Goal: Task Accomplishment & Management: Manage account settings

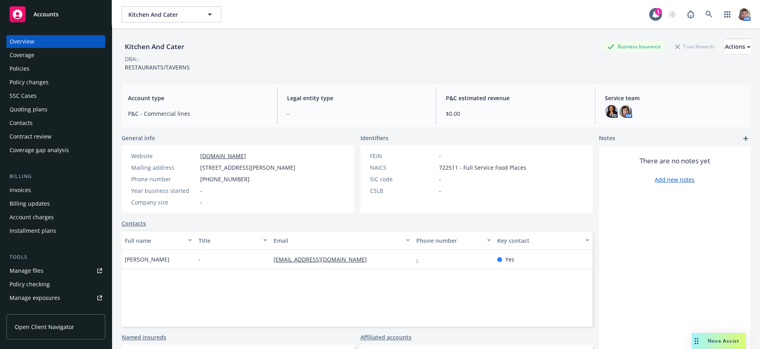
click at [737, 339] on span "Nova Assist" at bounding box center [724, 340] width 32 height 7
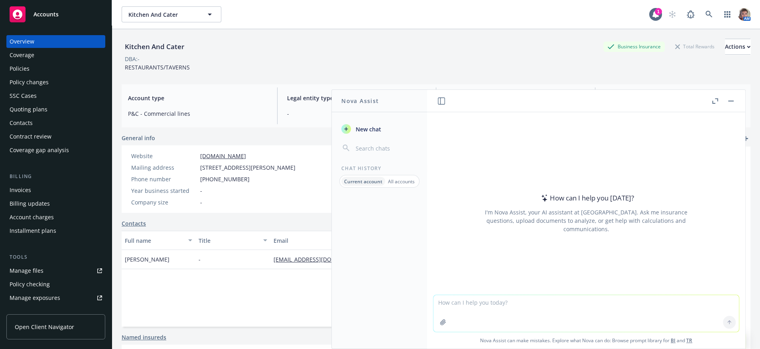
click at [464, 300] on textarea at bounding box center [587, 313] width 306 height 37
paste textarea "Hello Melanie: You have been so patient and I appreciate you. Attached is our s…"
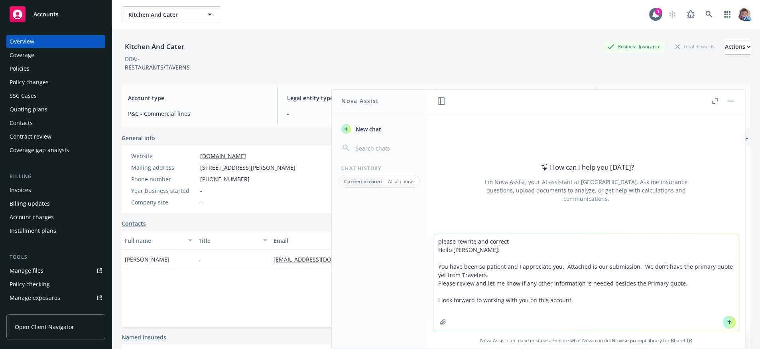
type textarea "please rewrite and correct Hello Melanie: You have been so patient and I apprec…"
click at [727, 320] on icon at bounding box center [730, 322] width 6 height 6
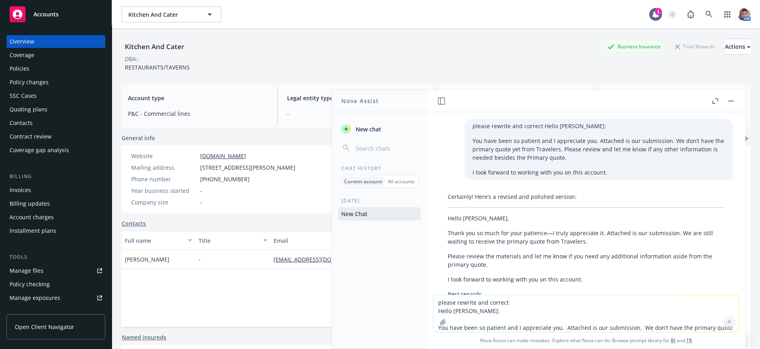
scroll to position [57, 0]
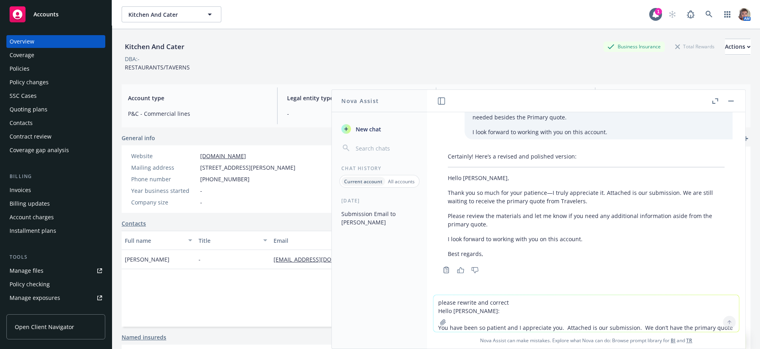
click at [647, 280] on div "please rewrite and correct Hello Melanie: You have been so patient and I apprec…" at bounding box center [586, 203] width 318 height 182
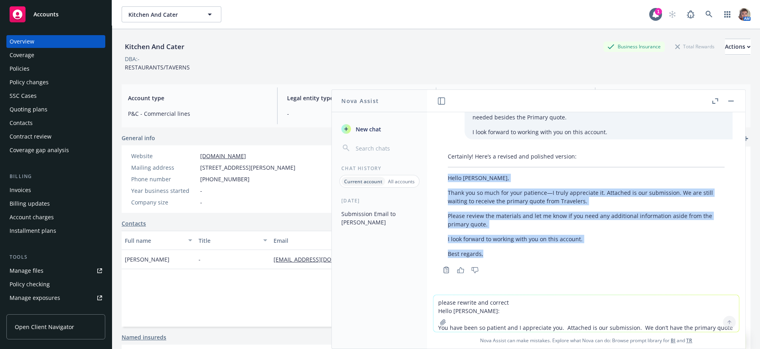
drag, startPoint x: 484, startPoint y: 254, endPoint x: 449, endPoint y: 176, distance: 86.1
click at [449, 176] on div "Certainly! Here’s a revised and polished version: Hello Melanie, Thank you so m…" at bounding box center [586, 205] width 293 height 112
copy div "Hello Melanie, Thank you so much for your patience—I truly appreciate it. Attac…"
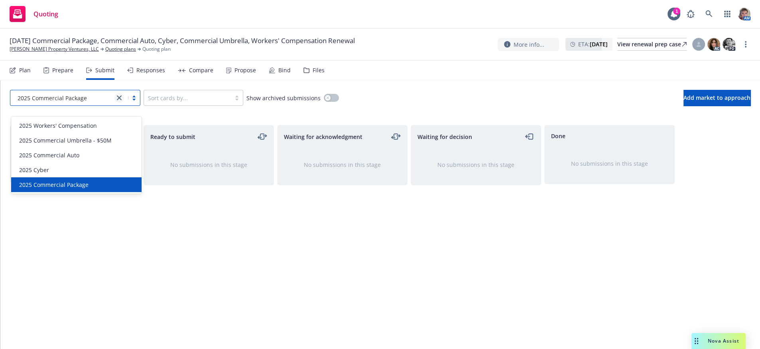
click at [124, 103] on link "close" at bounding box center [119, 98] width 10 height 10
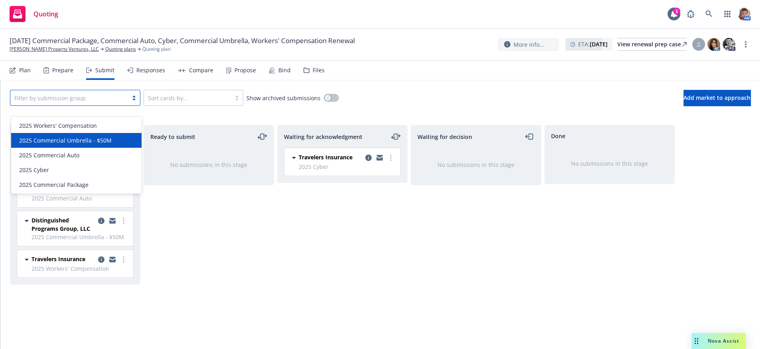
click at [90, 146] on div "2025 Commercial Umbrella - $50M" at bounding box center [76, 140] width 130 height 15
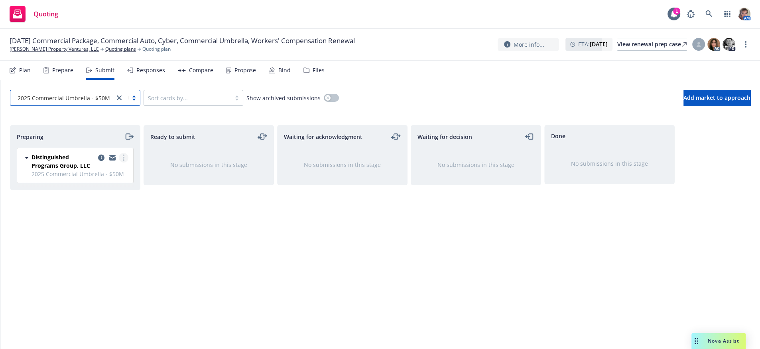
click at [124, 162] on link "more" at bounding box center [124, 158] width 10 height 10
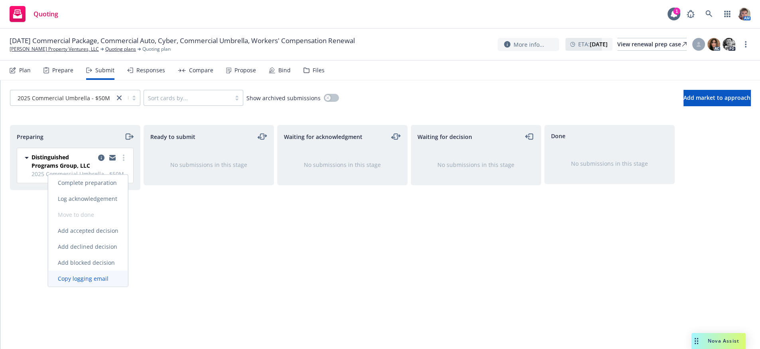
click at [82, 278] on span "Copy logging email" at bounding box center [83, 278] width 70 height 8
click at [233, 249] on div "Ready to submit No submissions in this stage" at bounding box center [209, 228] width 130 height 207
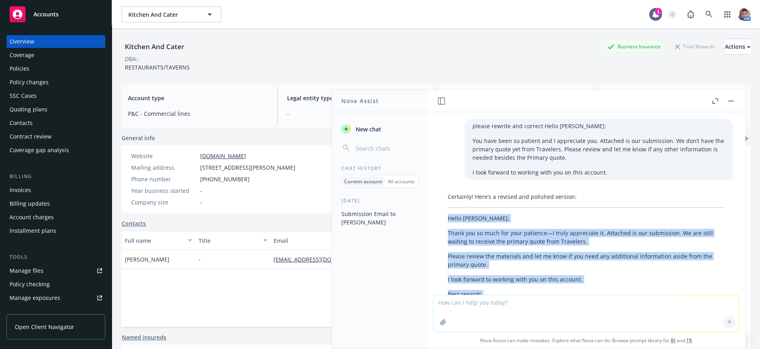
scroll to position [57, 0]
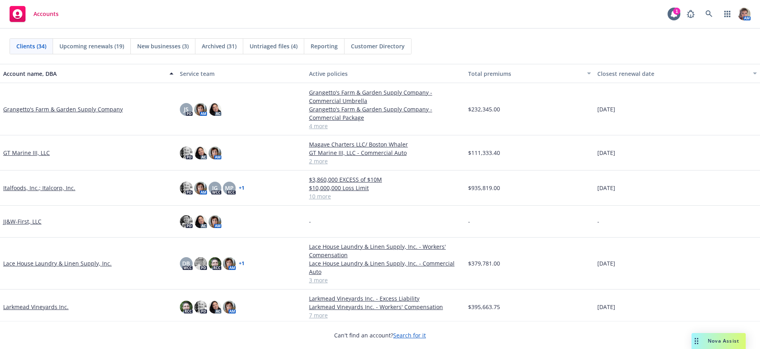
scroll to position [345, 0]
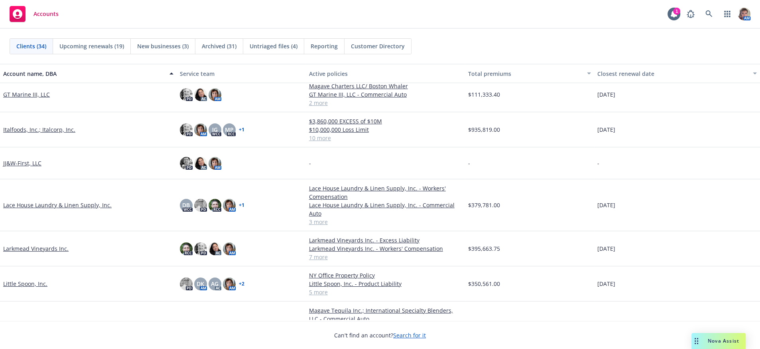
click at [35, 253] on link "Larkmead Vineyards Inc." at bounding box center [35, 248] width 65 height 8
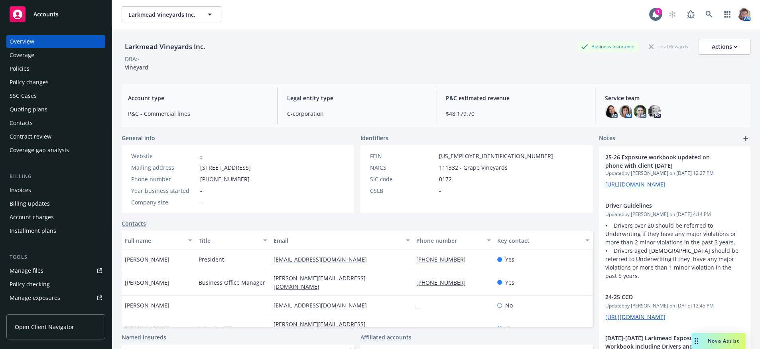
click at [15, 75] on div "Policies" at bounding box center [20, 68] width 20 height 13
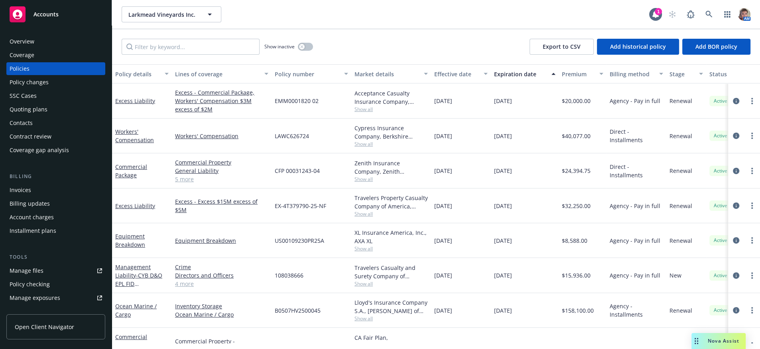
click at [137, 78] on div "Policy details" at bounding box center [137, 74] width 45 height 8
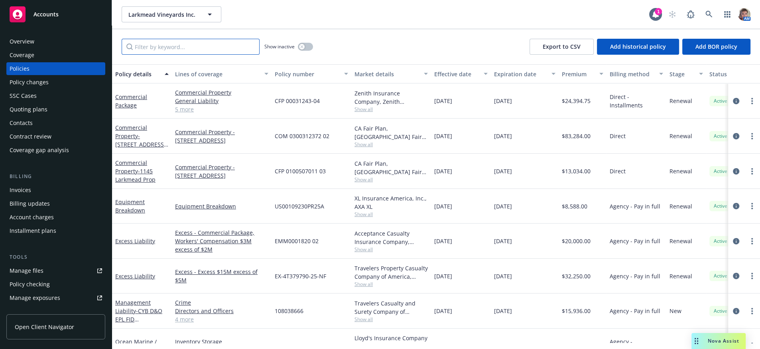
click at [148, 55] on input "Filter by keyword..." at bounding box center [191, 47] width 138 height 16
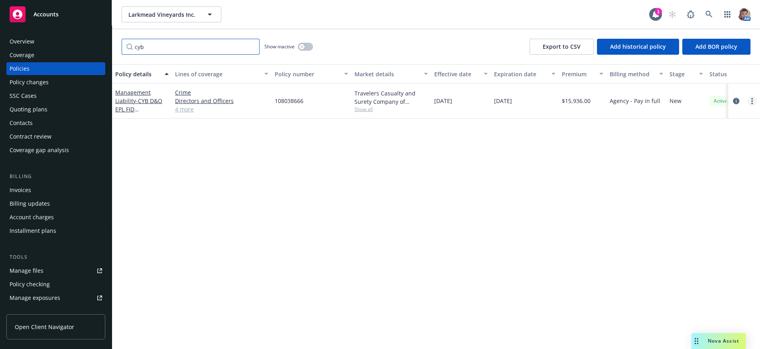
type input "cyb"
click at [753, 106] on link "more" at bounding box center [753, 101] width 10 height 10
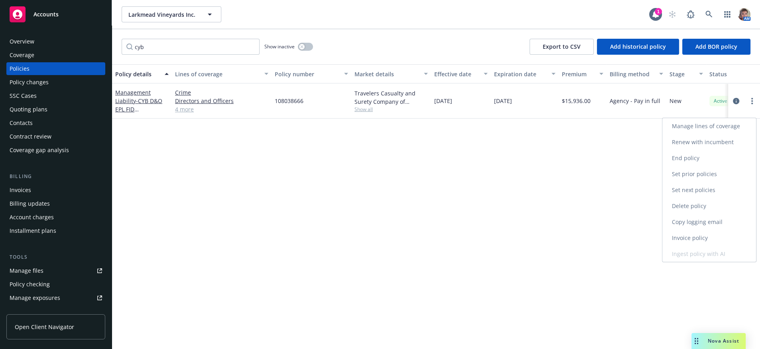
click at [695, 230] on link "Copy logging email" at bounding box center [710, 222] width 94 height 16
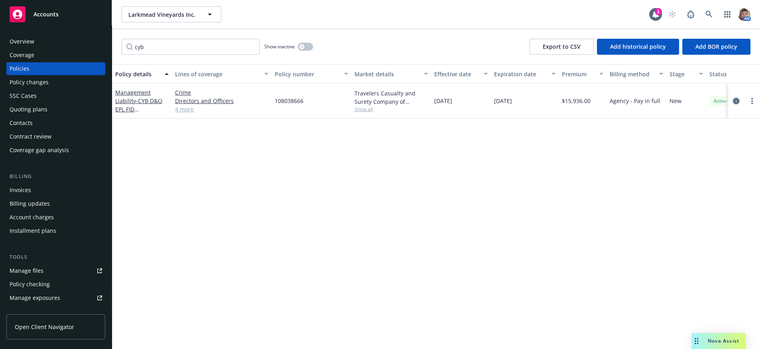
click at [738, 104] on icon "circleInformation" at bounding box center [736, 101] width 6 height 6
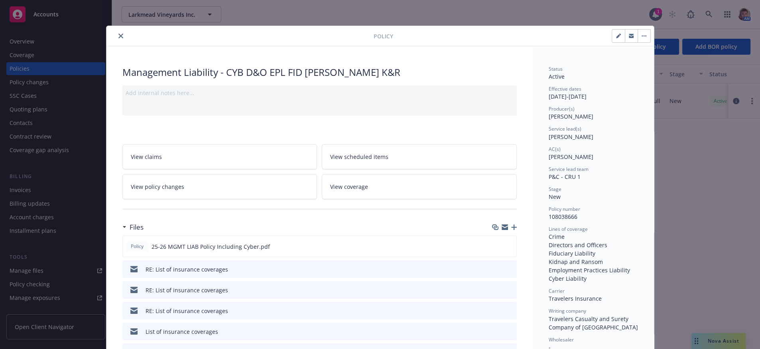
click at [511, 230] on icon "button" at bounding box center [514, 227] width 6 height 6
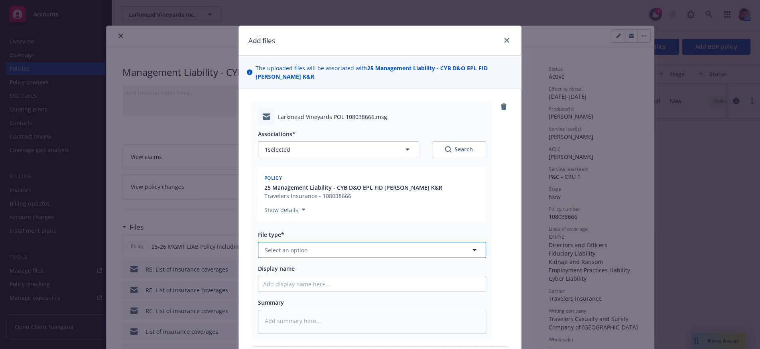
click at [286, 258] on button "Select an option" at bounding box center [372, 250] width 228 height 16
type input "em"
click at [289, 302] on div "Email" at bounding box center [372, 297] width 218 height 12
click at [289, 291] on input "Display name" at bounding box center [371, 283] width 227 height 15
type textarea "x"
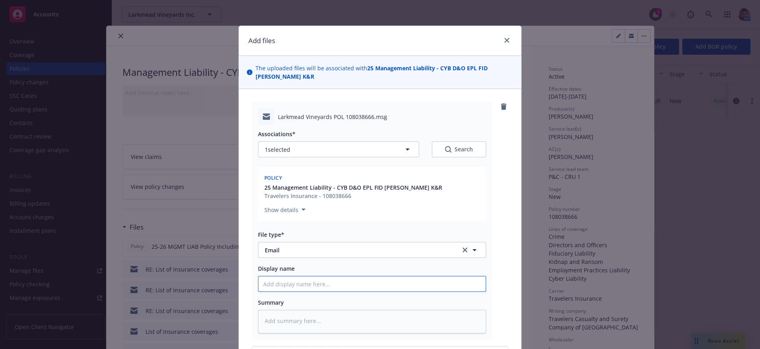
type input "N"
type textarea "x"
type input "No"
type textarea "x"
type input "Not"
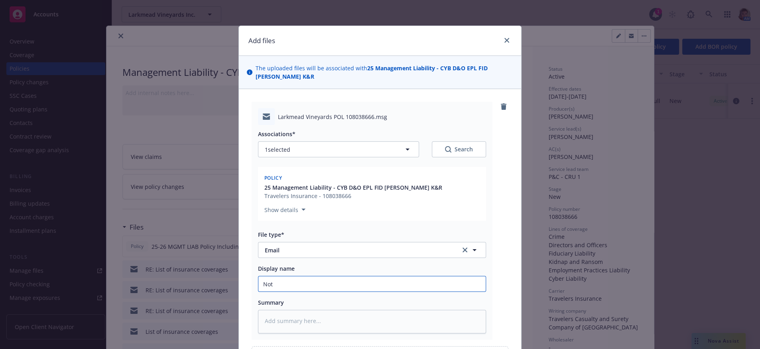
type textarea "x"
type input "Noti"
type textarea "x"
type input "Notic"
type textarea "x"
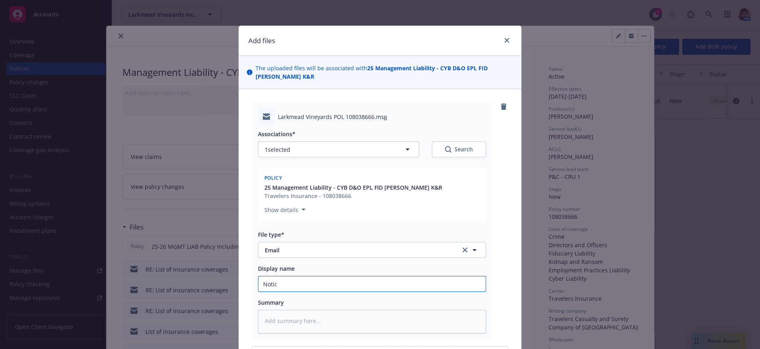
type input "Notice"
type textarea "x"
type input "Notice f"
type textarea "x"
type input "Notice fr"
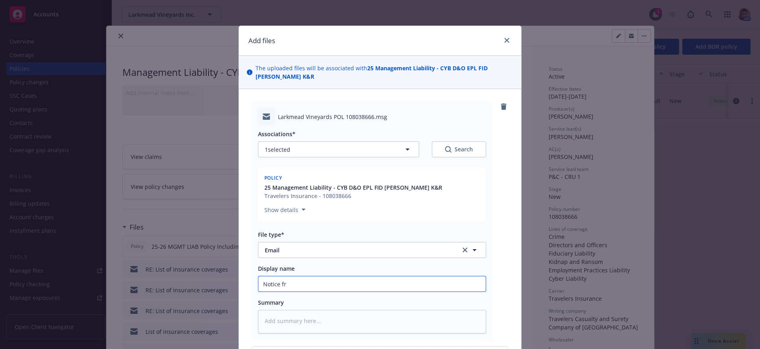
type textarea "x"
type input "Notice fro"
type textarea "x"
type input "Notice from"
type textarea "x"
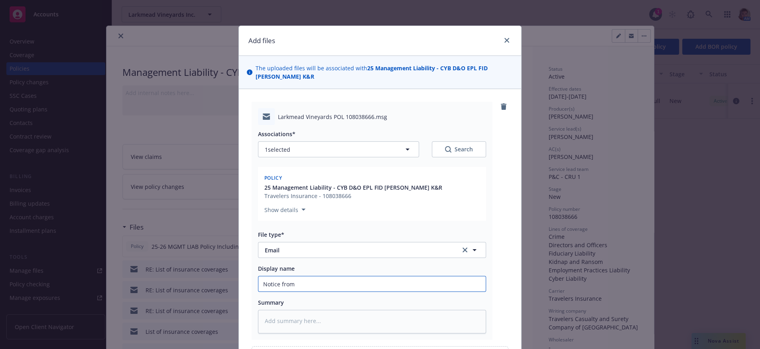
type input "Notice from"
type textarea "x"
type input "Notice from"
type textarea "x"
type input "Notice from T"
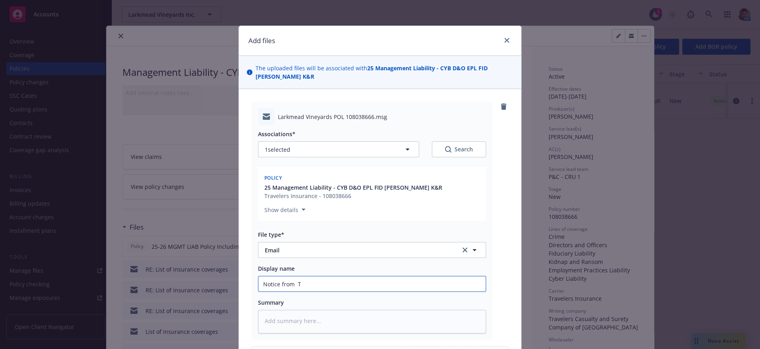
type textarea "x"
type input "Notice from Tr"
type textarea "x"
type input "Notice from Tra"
type textarea "x"
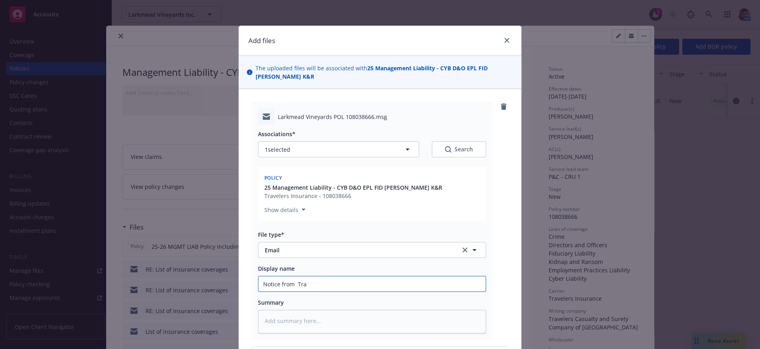
type input "Notice from Trav"
type textarea "x"
type input "Notice from Trave"
type textarea "x"
type input "Notice from Travel"
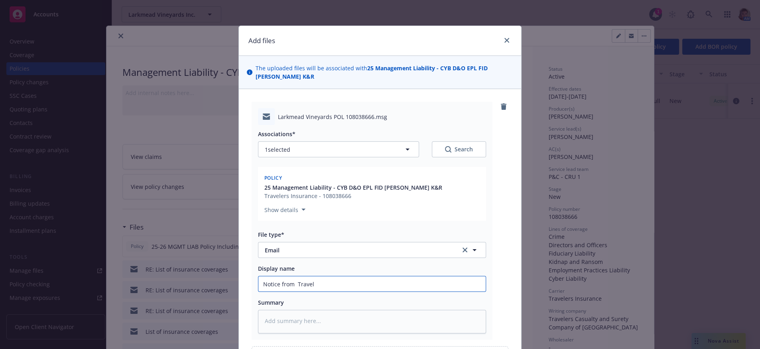
type textarea "x"
type input "Notice from Travele"
type textarea "x"
type input "Notice from Traveler"
type textarea "x"
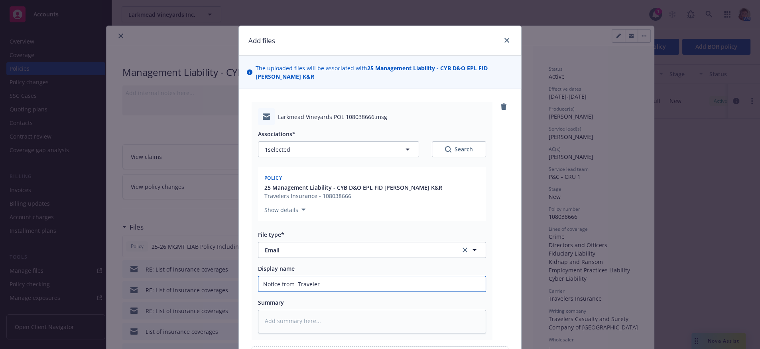
type input "Notice from Travelers"
type textarea "x"
type input "Notice from Travelers"
type textarea "x"
type input "Notice from Travelers r"
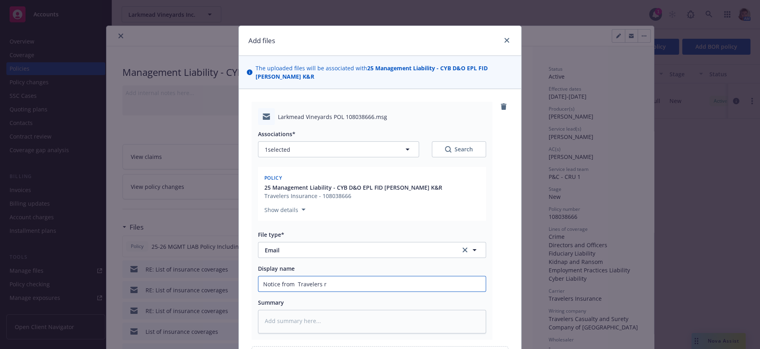
type textarea "x"
type input "Notice from Travelers re"
type textarea "x"
type input "Notice from Travelers re"
type textarea "x"
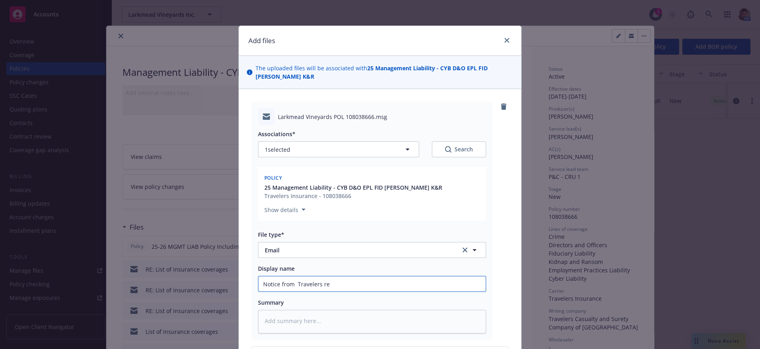
type input "Notice from Travelers re p"
type textarea "x"
type input "Notice from Travelers re po"
type textarea "x"
type input "Notice from Travelers re pos"
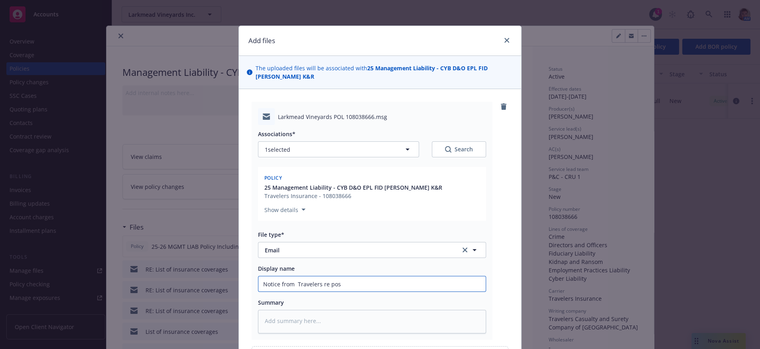
type textarea "x"
type input "Notice from Travelers re poss"
type textarea "x"
type input "Notice from Travelers re possi"
type textarea "x"
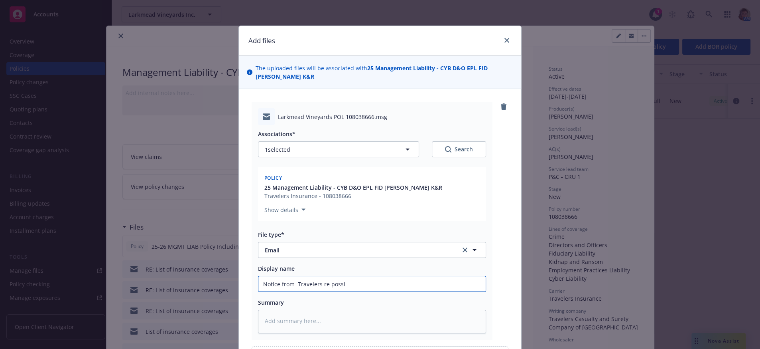
type input "Notice from Travelers re possib"
type textarea "x"
type input "Notice from Travelers re possibl"
type textarea "x"
type input "Notice from Travelers re possible"
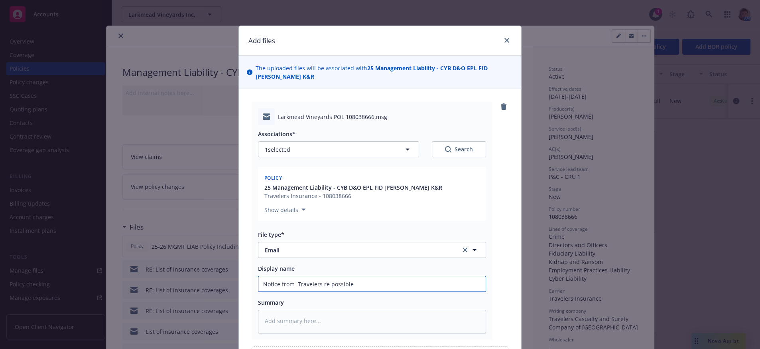
type textarea "x"
type input "Notice from Travelers re possible"
type textarea "x"
type input "Notice from Travelers re possible ri"
type textarea "x"
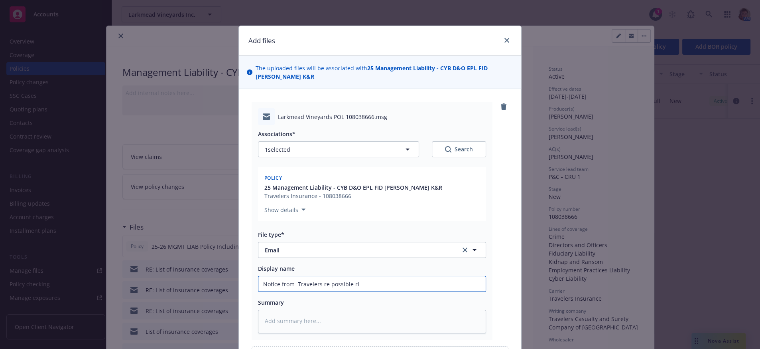
type input "Notice from Travelers re possible ris"
type textarea "x"
type input "Notice from Travelers re possible risk"
type textarea "x"
type input "Notice from Travelers re possible risk"
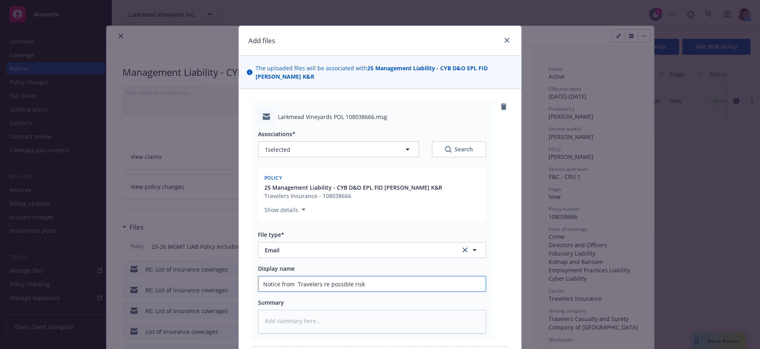
type textarea "x"
type input "Notice from Travelers re possible risk f"
type textarea "x"
type input "Notice from Travelers re possible risk fo"
type textarea "x"
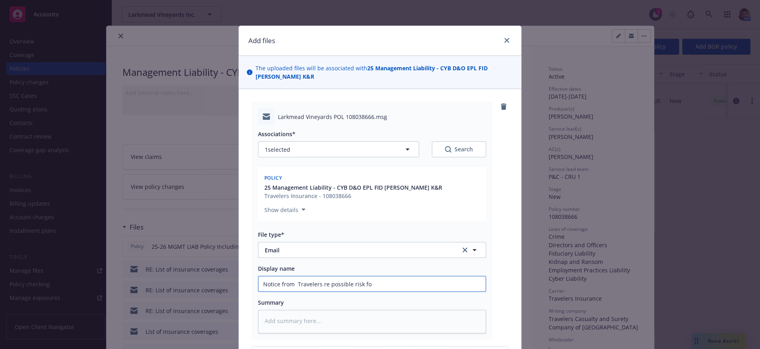
type input "Notice from Travelers re possible risk for"
type textarea "x"
type input "Notice from Travelers re possible risk for"
type textarea "x"
type input "Notice from Travelers re possible risk for L"
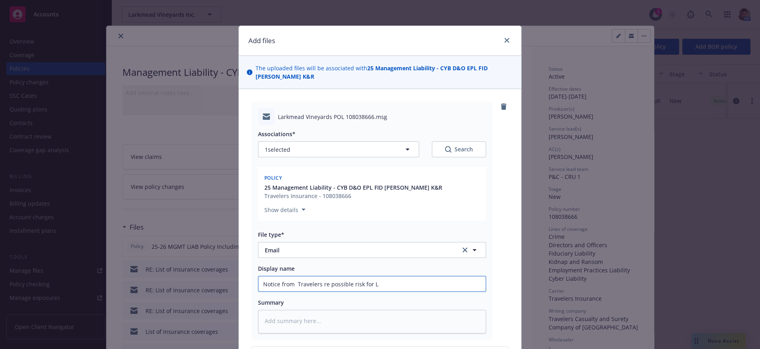
type textarea "x"
type input "Notice from Travelers re possible risk for La"
type textarea "x"
type input "Notice from Travelers re possible risk for Lar"
type textarea "x"
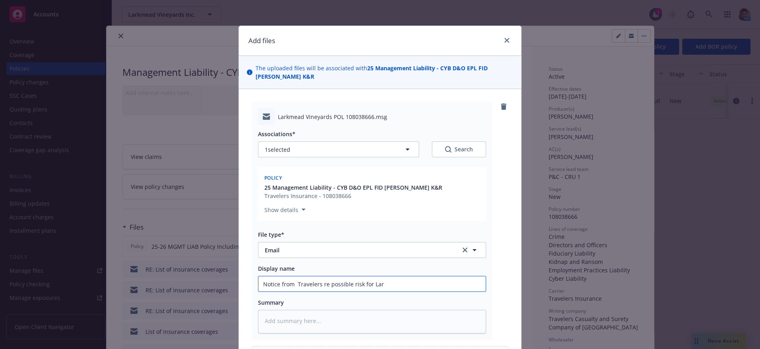
type input "Notice from Travelers re possible risk for Lark"
type textarea "x"
type input "Notice from Travelers re possible risk for Larkm"
type textarea "x"
type input "Notice from Travelers re possible risk for Larkme"
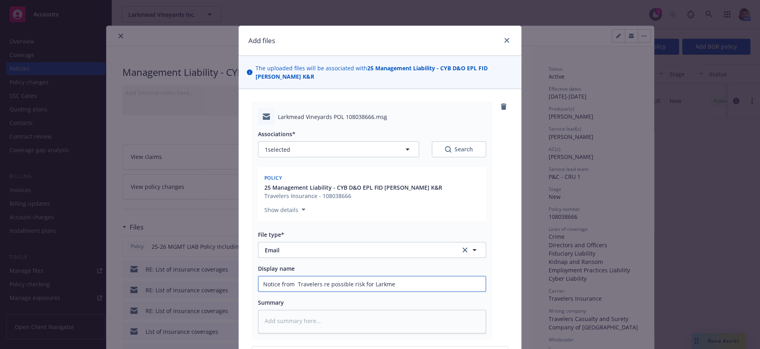
type textarea "x"
type input "Notice from Travelers re possible risk for Larkmea"
type textarea "x"
type input "Notice from Travelers re possible risk for Larkmead"
type textarea "x"
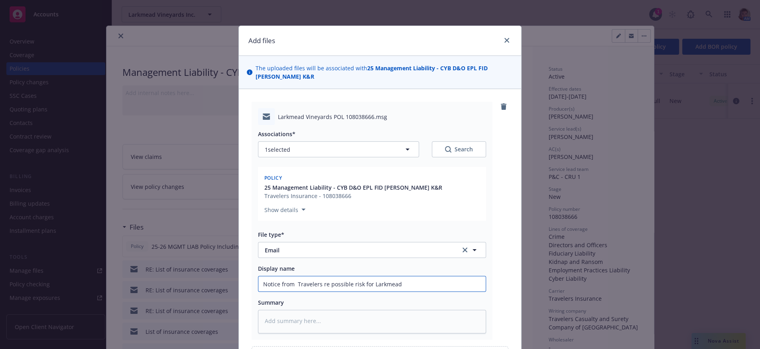
scroll to position [124, 0]
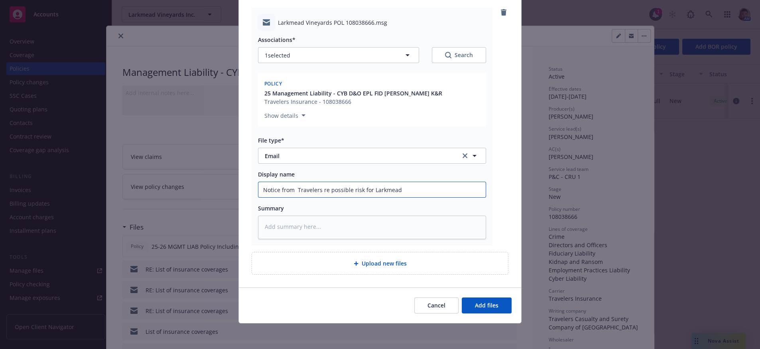
type input "Notice from Travelers re possible risk for Larkmead"
click at [499, 302] on button "Add files" at bounding box center [487, 305] width 50 height 16
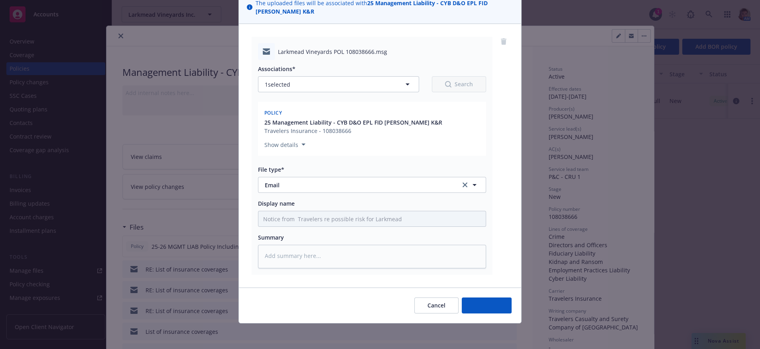
scroll to position [92, 0]
type textarea "x"
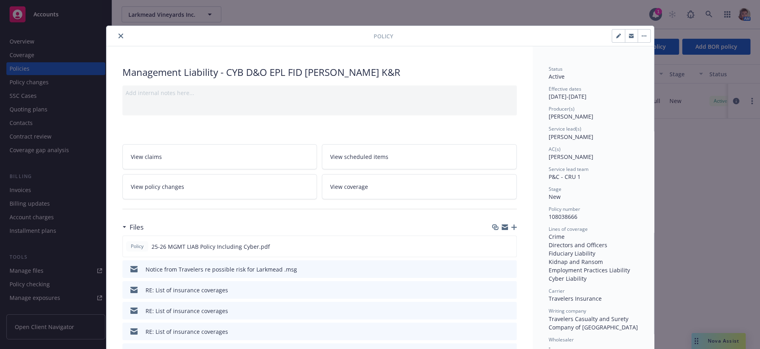
click at [120, 35] on icon "close" at bounding box center [120, 36] width 5 height 5
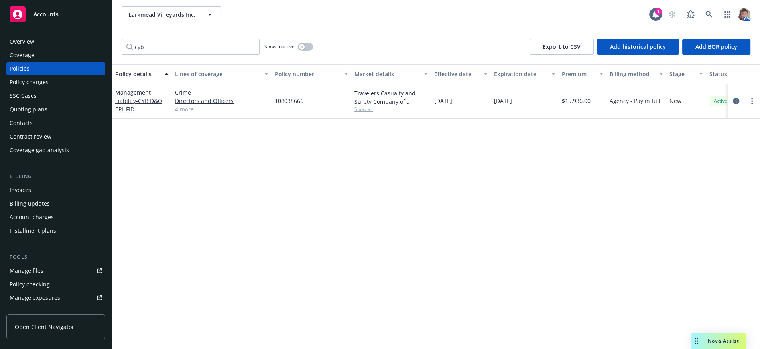
click at [43, 48] on div "Overview" at bounding box center [56, 41] width 93 height 13
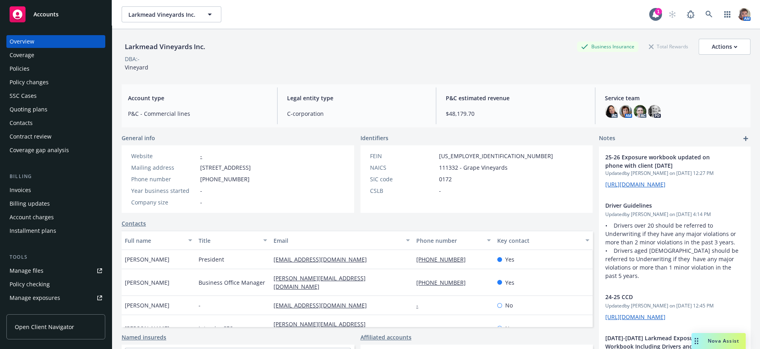
click at [26, 129] on div "Contacts" at bounding box center [21, 122] width 23 height 13
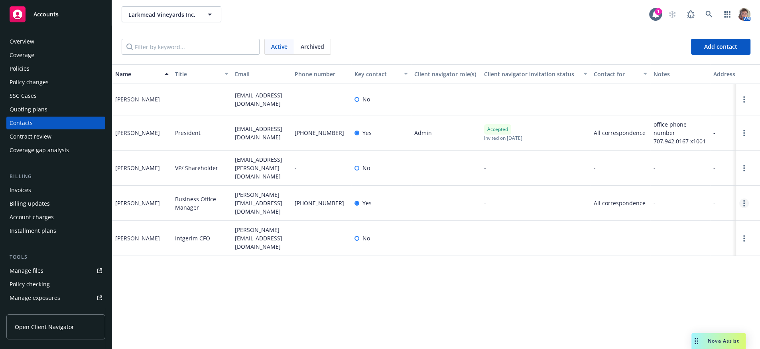
click at [741, 207] on link "Open options" at bounding box center [745, 203] width 10 height 10
click at [674, 156] on link "Edit contact" at bounding box center [694, 163] width 90 height 16
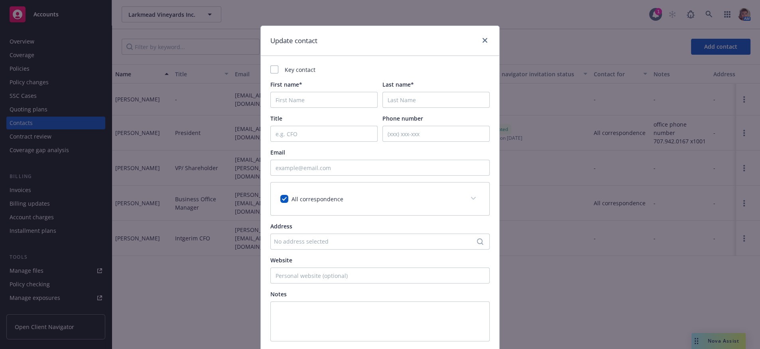
type input "Jeanne"
type input "Morill"
type input "Business Office Manager"
type input "707-942-0167"
checkbox input "true"
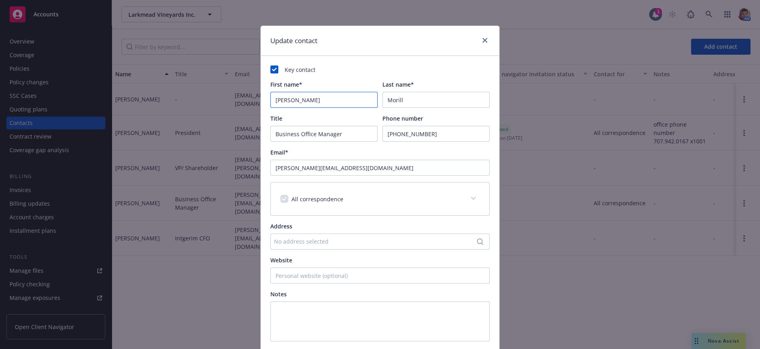
click at [320, 108] on input "Jeanne" at bounding box center [323, 100] width 107 height 16
click at [270, 138] on input "Business Office Manager" at bounding box center [323, 134] width 107 height 16
type input "(On Leave) Business Office Manager"
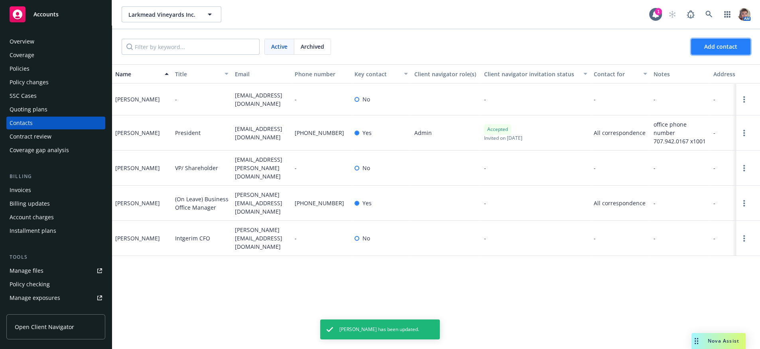
click at [714, 55] on button "Add contact" at bounding box center [720, 47] width 59 height 16
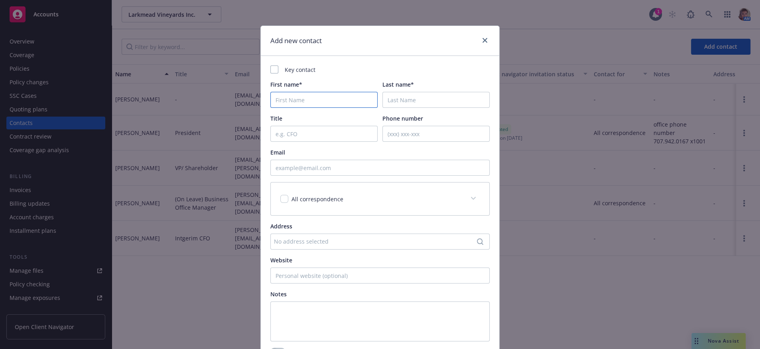
click at [313, 107] on input "First name*" at bounding box center [323, 100] width 107 height 16
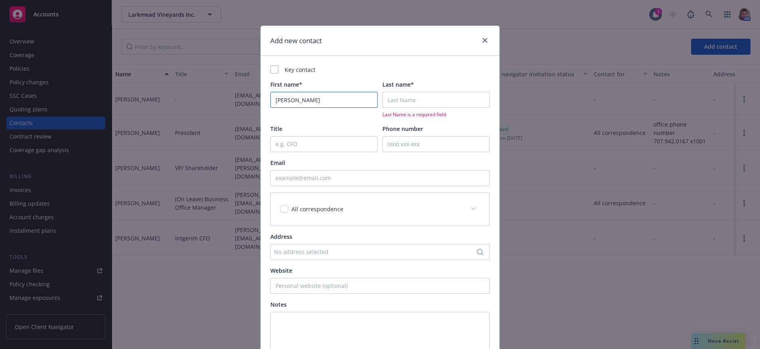
type input "Jackie"
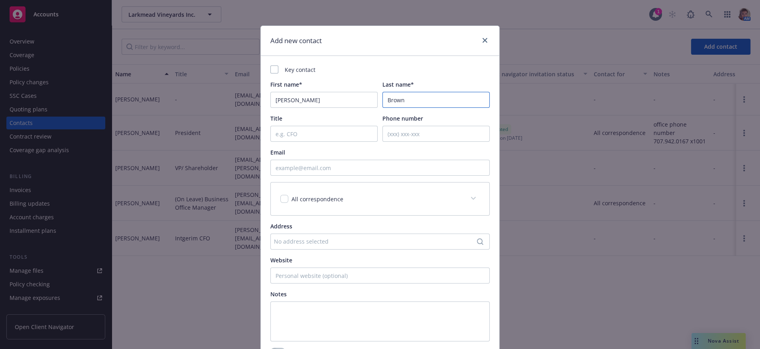
type input "Brown"
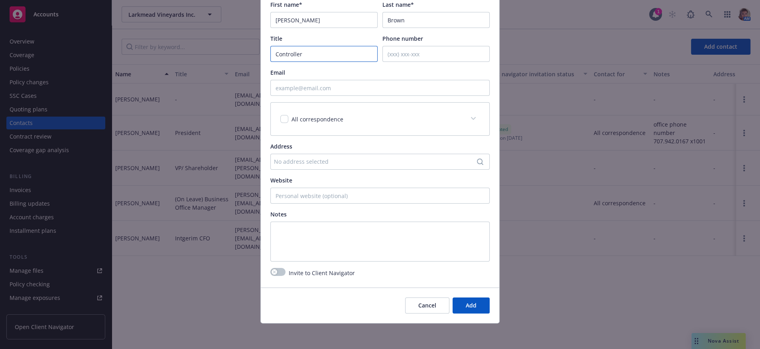
type input "Controller"
click at [280, 115] on div "All correspondence" at bounding box center [370, 119] width 180 height 8
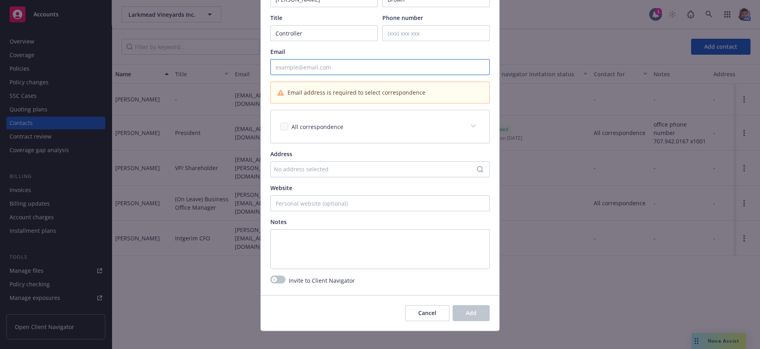
click at [281, 75] on input "Email" at bounding box center [379, 67] width 219 height 16
paste input "Jackie Brown <jackie@larkmead.com>"
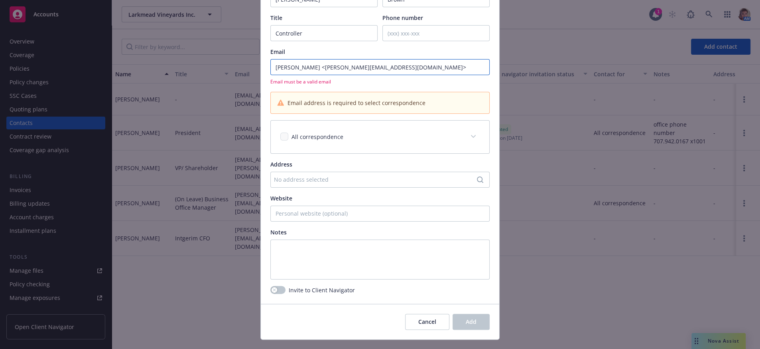
click at [310, 73] on input "Jackie Brown <jackie@larkmead.com>" at bounding box center [379, 67] width 219 height 16
click at [333, 71] on input "jackie@larkmead.com>" at bounding box center [379, 67] width 219 height 16
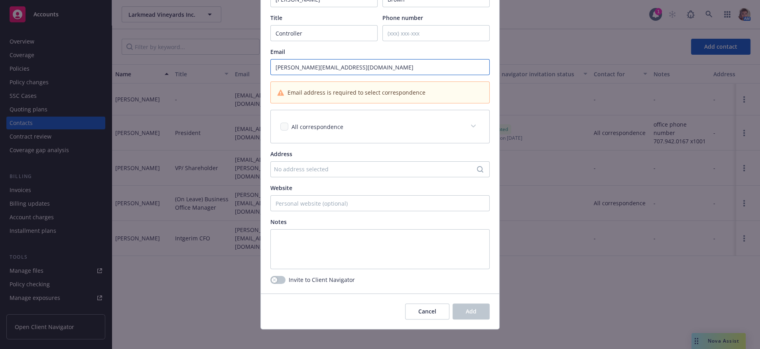
type input "[PERSON_NAME][EMAIL_ADDRESS][DOMAIN_NAME]"
click at [364, 131] on div "All correspondence" at bounding box center [370, 126] width 180 height 8
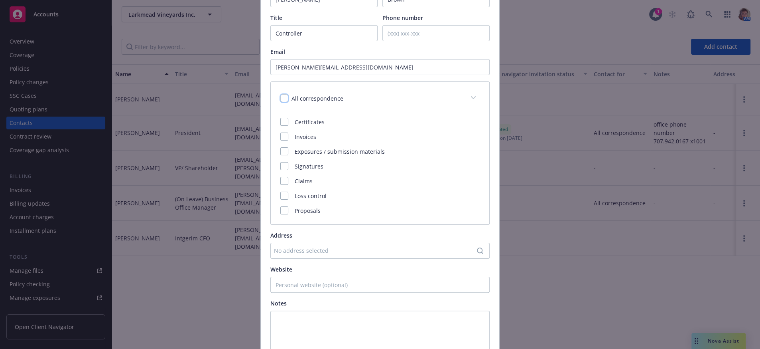
click at [281, 102] on input "checkbox" at bounding box center [284, 98] width 8 height 8
checkbox input "true"
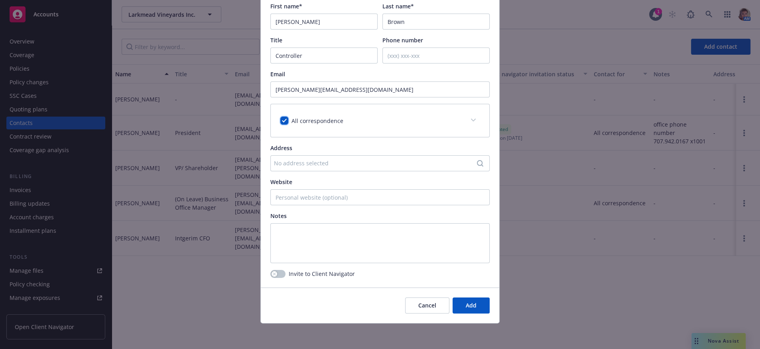
scroll to position [99, 0]
click at [466, 301] on span "Add" at bounding box center [471, 305] width 11 height 8
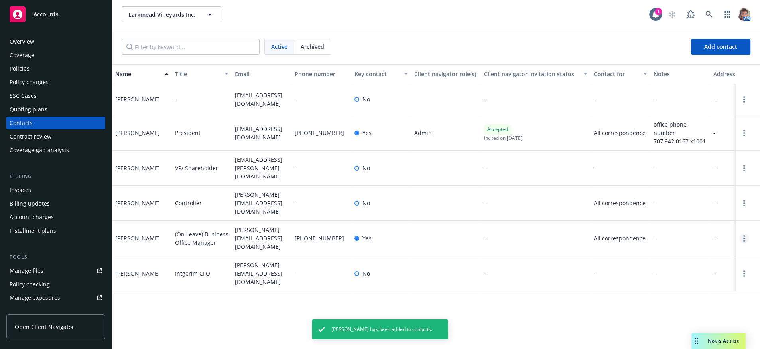
click at [742, 240] on link "Open options" at bounding box center [745, 238] width 10 height 10
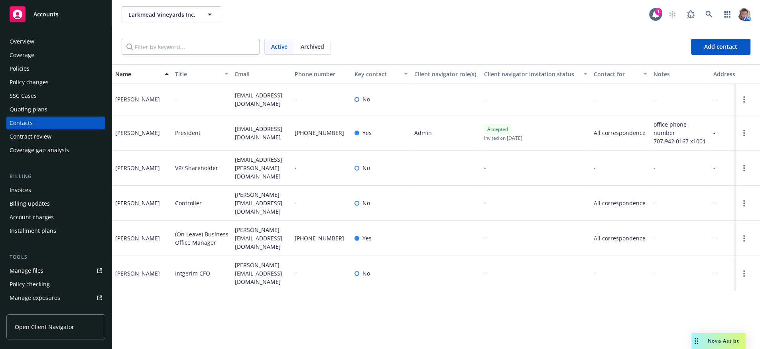
click at [691, 234] on div "-" at bounding box center [681, 238] width 60 height 35
click at [743, 241] on link "Open options" at bounding box center [745, 238] width 10 height 10
click at [673, 233] on link "Archive" at bounding box center [694, 233] width 90 height 16
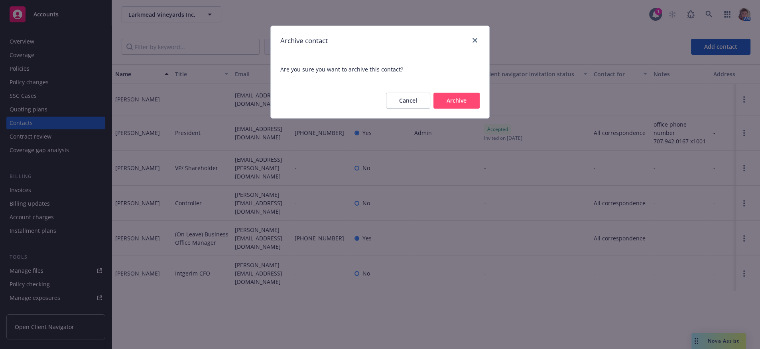
click at [461, 109] on button "Archive" at bounding box center [457, 101] width 46 height 16
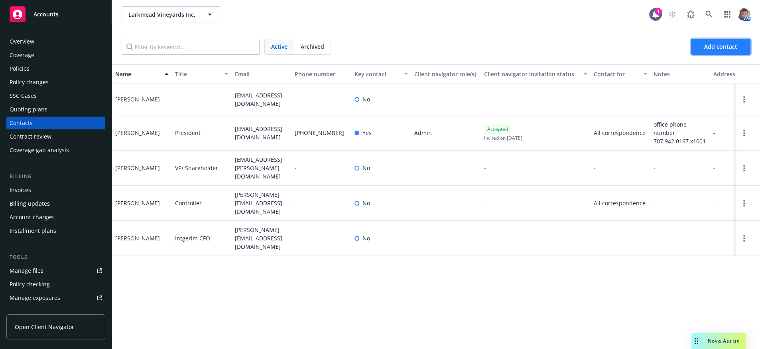
click at [714, 50] on span "Add contact" at bounding box center [720, 47] width 33 height 8
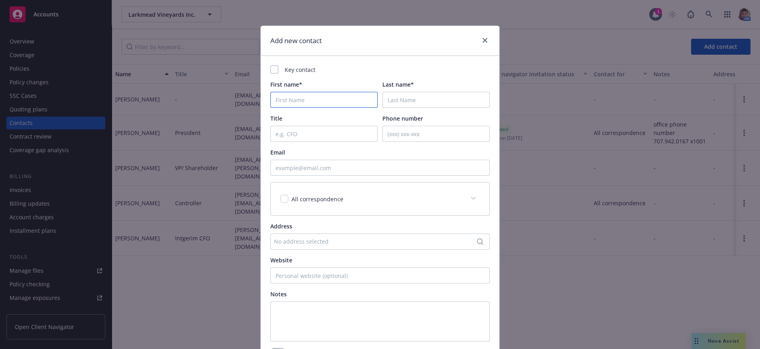
click at [312, 106] on input "First name*" at bounding box center [323, 100] width 107 height 16
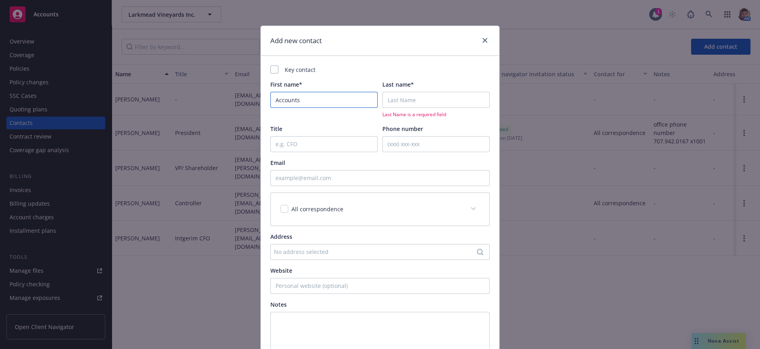
type input "Accounts"
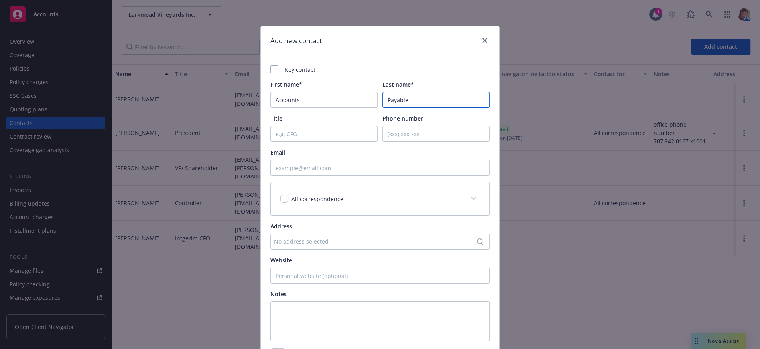
type input "Payable"
type input "For Invoices"
type input "Accountspayable@Larkmead.com"
click at [467, 205] on span at bounding box center [473, 198] width 13 height 13
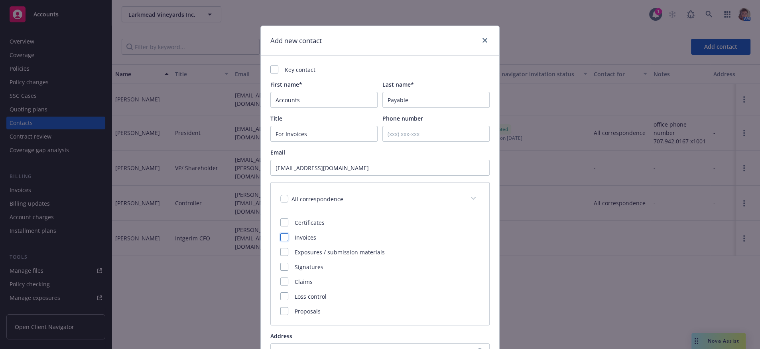
click at [282, 241] on div at bounding box center [284, 237] width 8 height 8
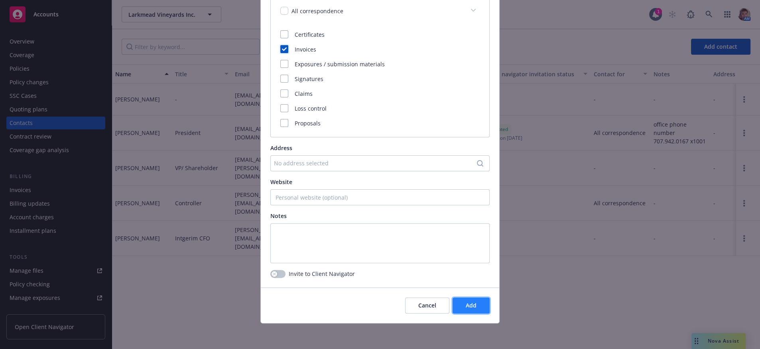
click at [470, 312] on button "Add" at bounding box center [471, 305] width 37 height 16
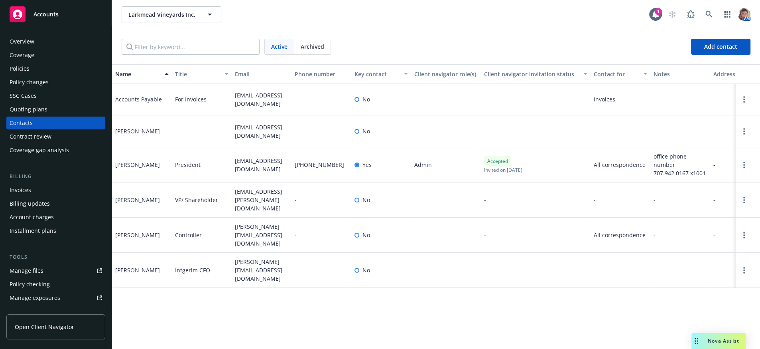
click at [34, 196] on div "Invoices" at bounding box center [56, 190] width 93 height 13
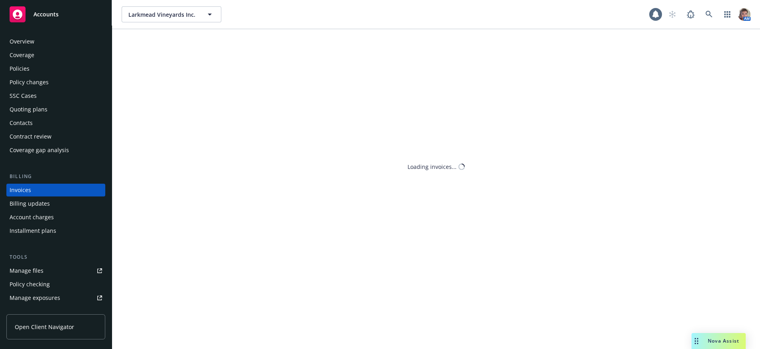
scroll to position [24, 0]
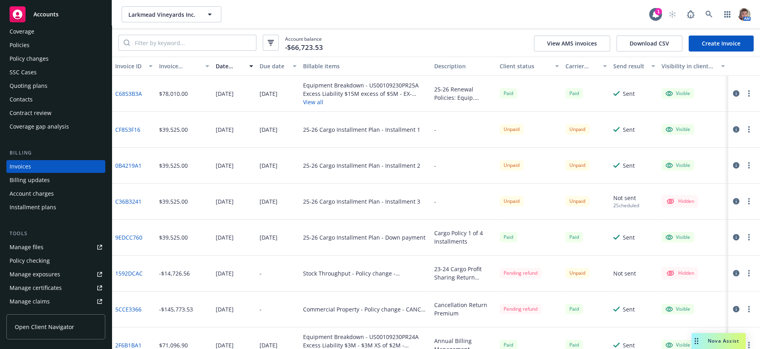
click at [127, 205] on link "C36B3241" at bounding box center [128, 201] width 26 height 8
click at [744, 206] on button "button" at bounding box center [749, 201] width 10 height 10
click at [733, 204] on icon "button" at bounding box center [736, 201] width 6 height 6
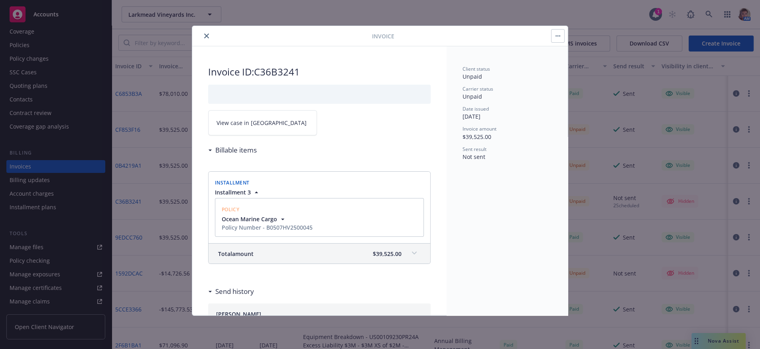
scroll to position [203, 0]
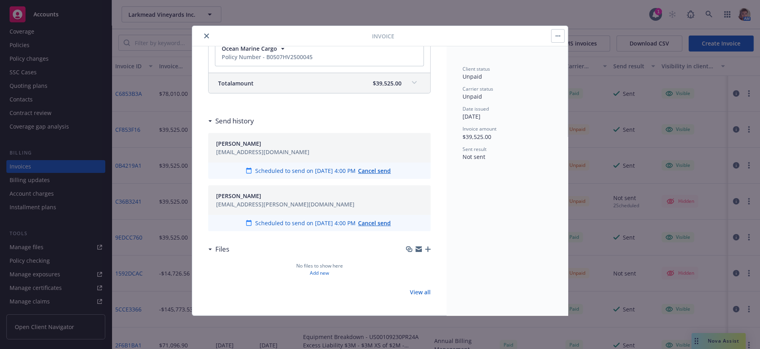
click at [278, 200] on div "norah.jacobo@newfront.com" at bounding box center [285, 204] width 138 height 8
click at [505, 191] on div "Client status Unpaid Carrier status Unpaid Date issued 04/25/2025 Invoice amoun…" at bounding box center [507, 180] width 121 height 269
click at [207, 38] on icon "close" at bounding box center [206, 36] width 5 height 5
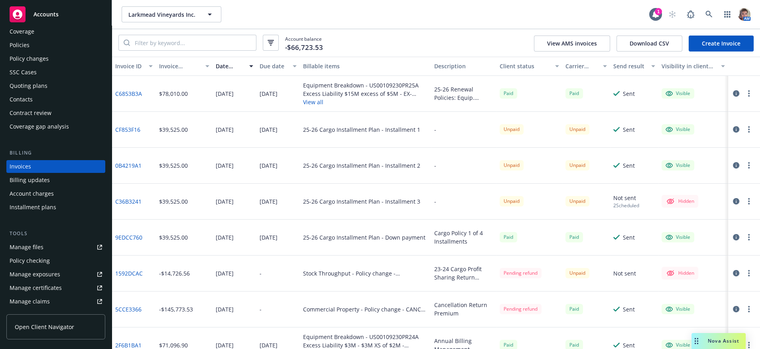
click at [42, 213] on div "Installment plans" at bounding box center [33, 207] width 47 height 13
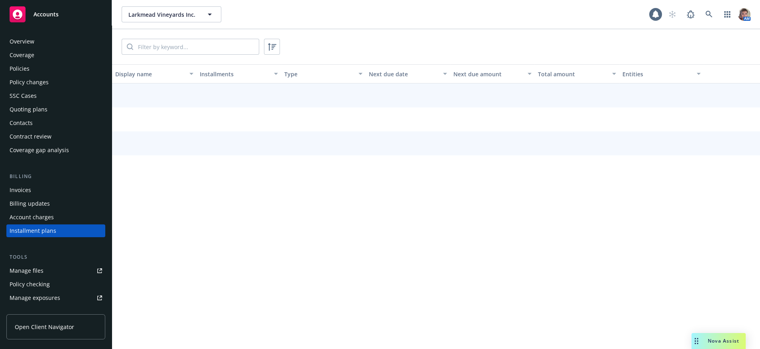
scroll to position [69, 0]
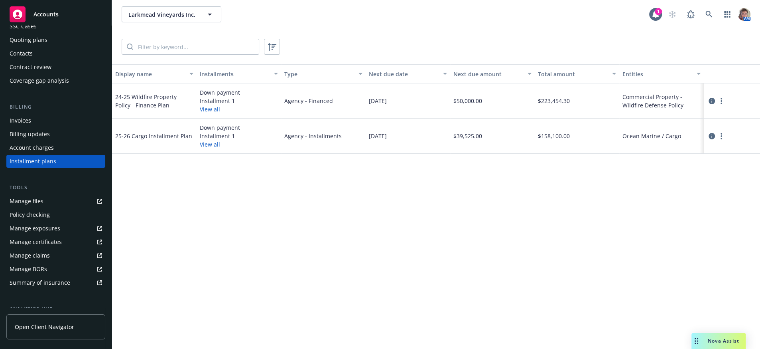
click at [43, 60] on div "Contacts" at bounding box center [56, 53] width 93 height 13
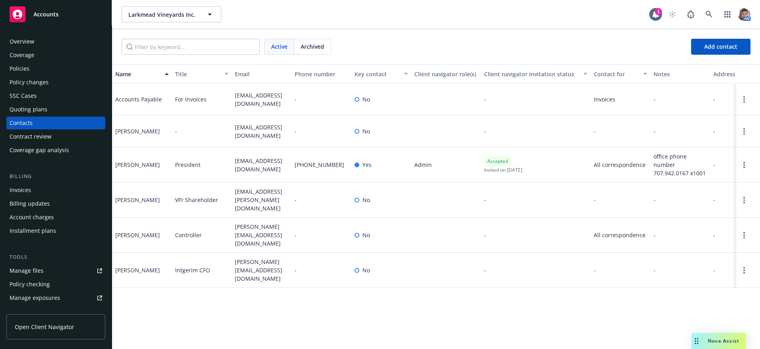
click at [695, 333] on div "Drag to move" at bounding box center [697, 341] width 10 height 16
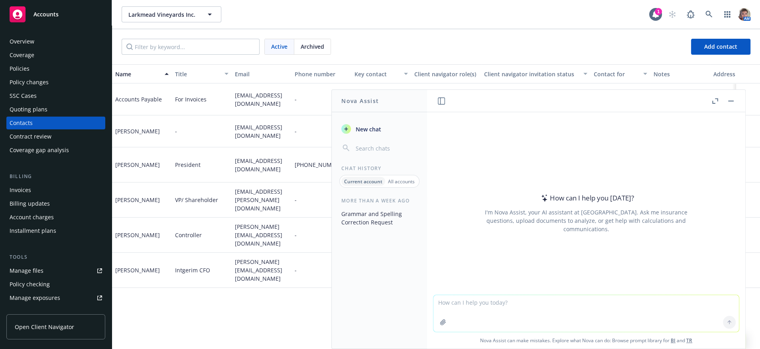
click at [226, 310] on div "Name Title Email Phone number Key contact Client navigator role(s) Client navig…" at bounding box center [436, 203] width 648 height 278
click at [731, 100] on button "button" at bounding box center [731, 101] width 10 height 10
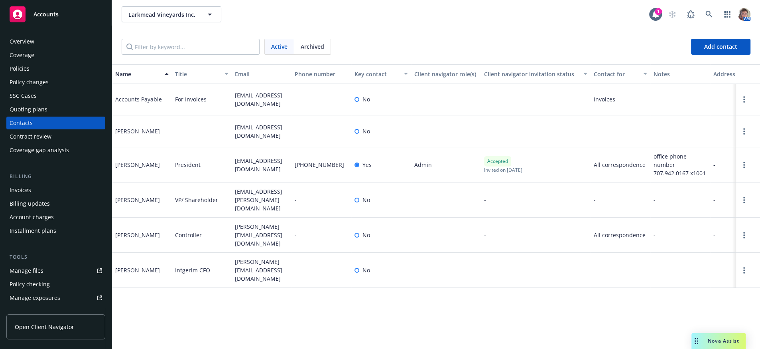
click at [10, 47] on div "Overview" at bounding box center [22, 41] width 25 height 13
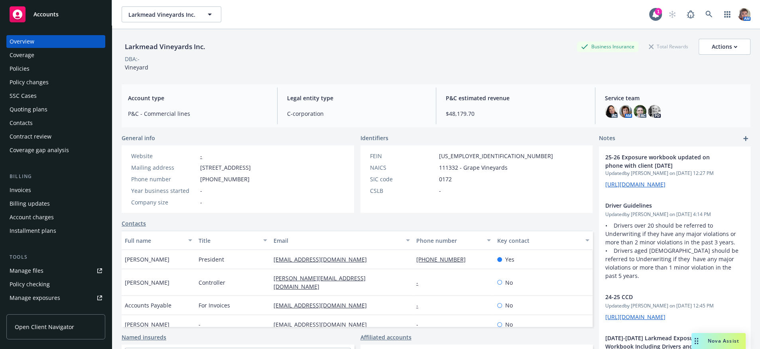
click at [32, 277] on div "Manage files" at bounding box center [27, 270] width 34 height 13
click at [49, 19] on div "Accounts" at bounding box center [56, 14] width 93 height 16
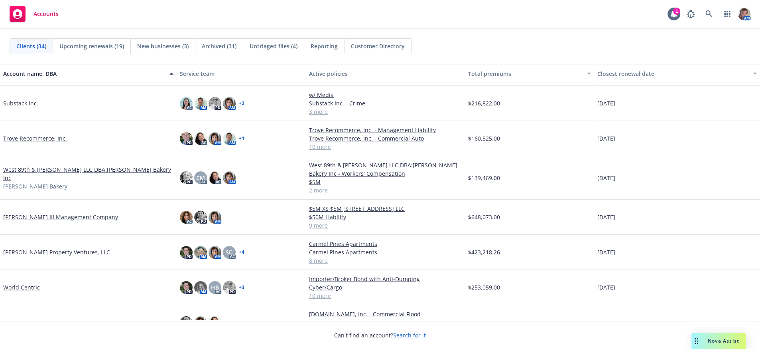
scroll to position [777, 0]
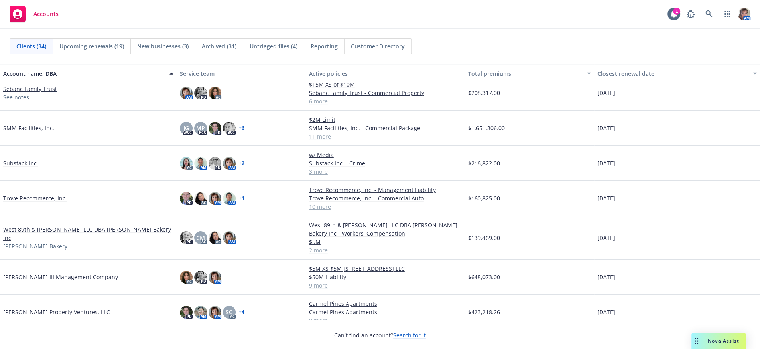
click at [18, 202] on link "Trove Recommerce, Inc." at bounding box center [35, 198] width 64 height 8
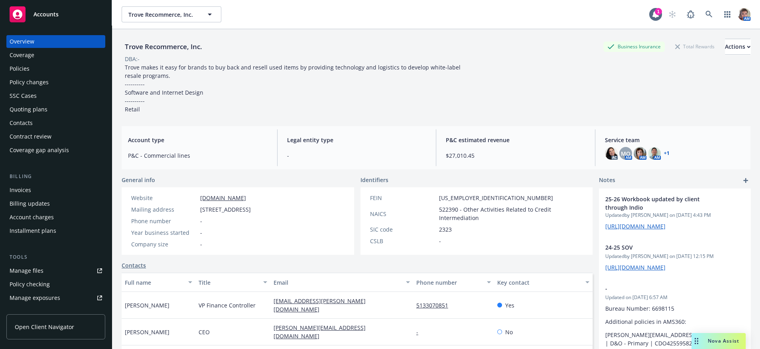
click at [28, 75] on div "Policies" at bounding box center [20, 68] width 20 height 13
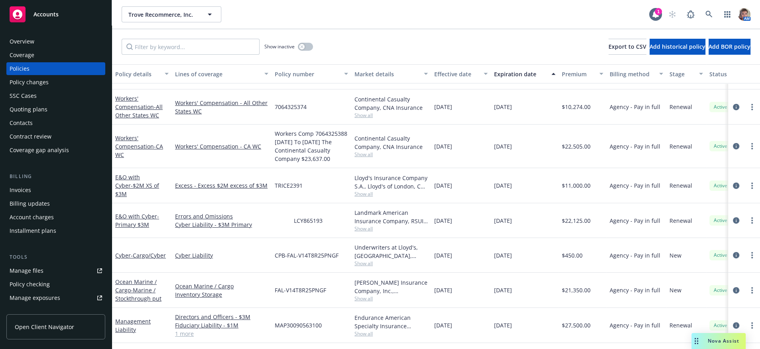
scroll to position [177, 0]
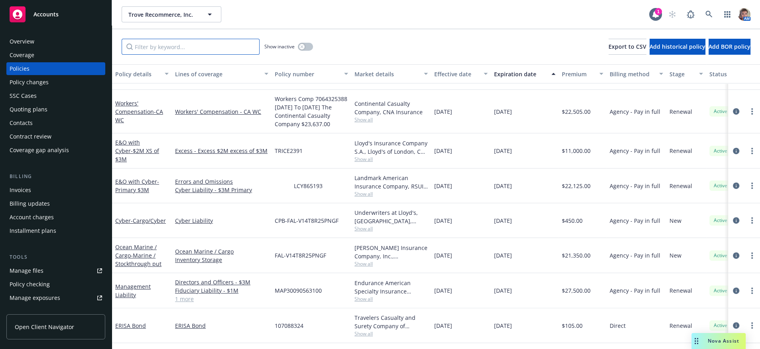
click at [191, 52] on input "Filter by keyword..." at bounding box center [191, 47] width 138 height 16
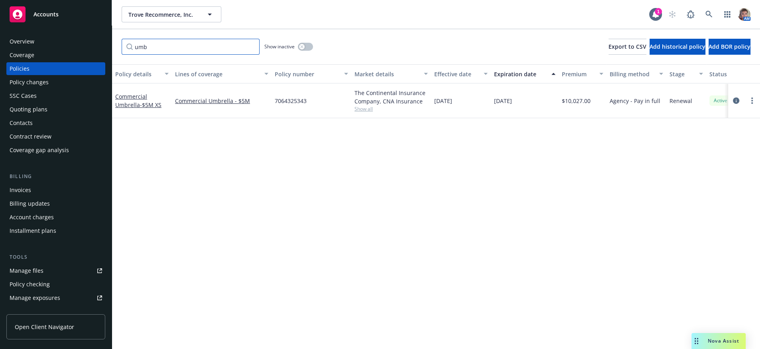
scroll to position [0, 0]
type input "umb"
click at [736, 104] on icon "circleInformation" at bounding box center [736, 100] width 6 height 6
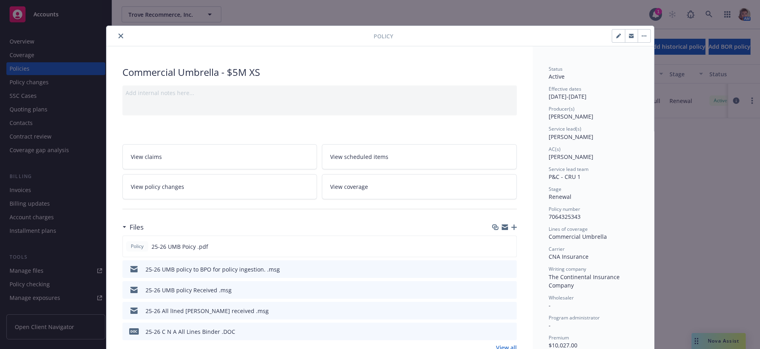
click at [248, 199] on link "View policy changes" at bounding box center [219, 186] width 195 height 25
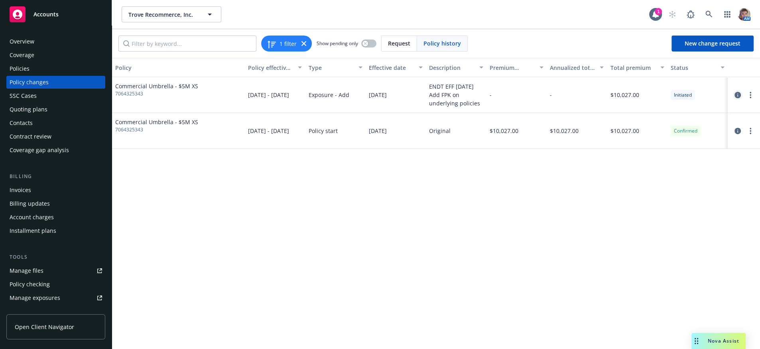
click at [735, 98] on icon "circleInformation" at bounding box center [738, 95] width 6 height 6
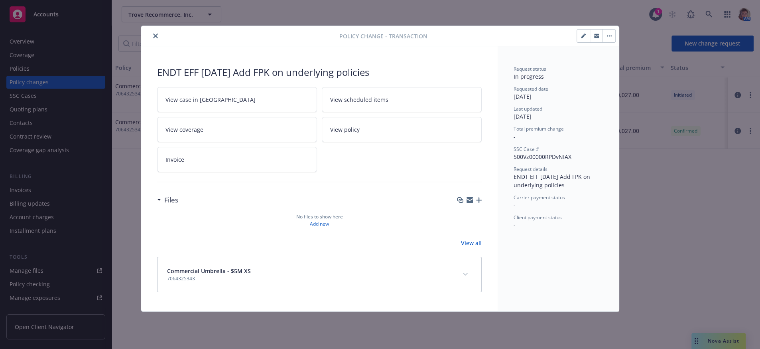
click at [472, 247] on link "View all" at bounding box center [471, 243] width 21 height 8
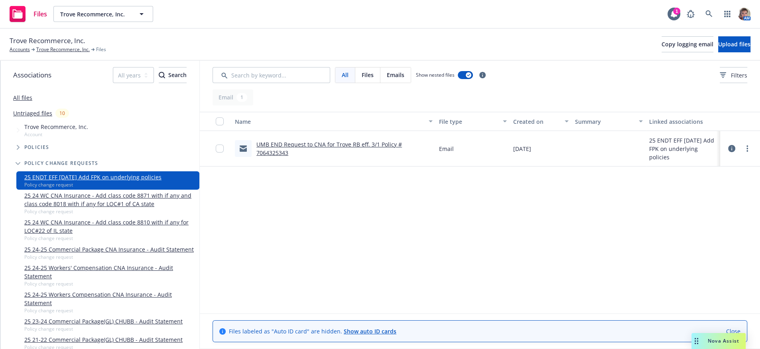
click at [355, 154] on link "UMB END Request to CNA for Trove RB eff. 3/1 Policy # 7064325343" at bounding box center [330, 148] width 146 height 16
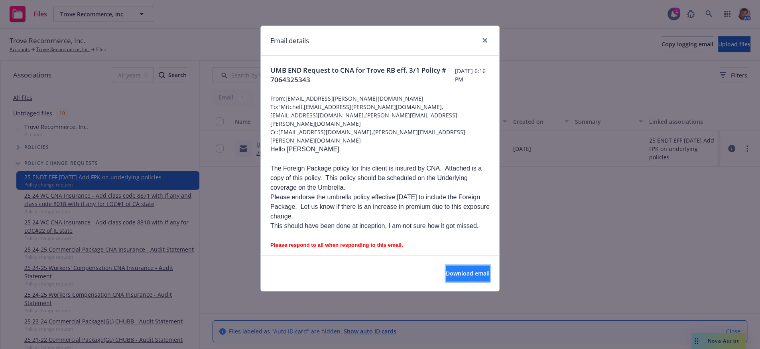
click at [470, 277] on span "Download email" at bounding box center [468, 273] width 44 height 8
click at [483, 42] on icon "close" at bounding box center [485, 40] width 5 height 5
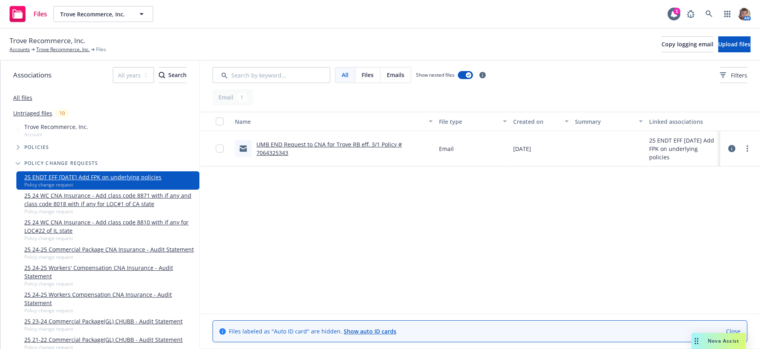
drag, startPoint x: 469, startPoint y: 245, endPoint x: 482, endPoint y: 235, distance: 17.1
click at [469, 243] on div "Name File type Created on Summary Linked associations UMB END Request to CNA fo…" at bounding box center [480, 208] width 560 height 193
click at [729, 47] on span "Upload files" at bounding box center [734, 44] width 32 height 8
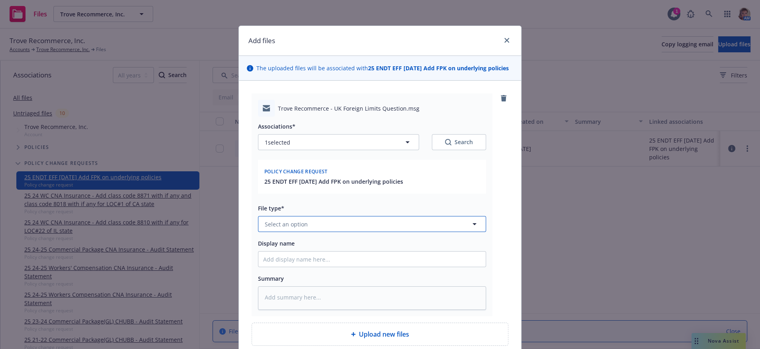
click at [286, 228] on span "Select an option" at bounding box center [286, 224] width 43 height 8
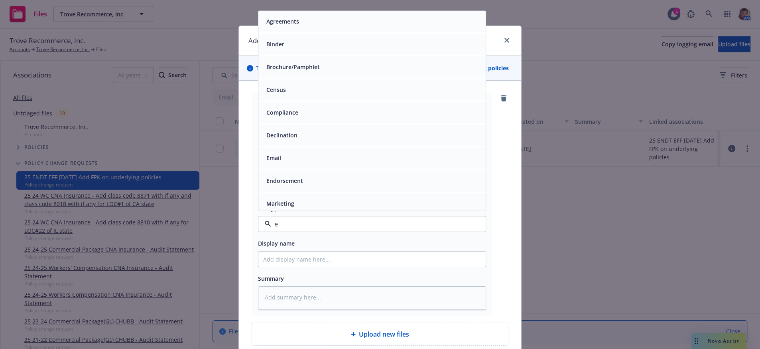
type input "em"
click at [303, 50] on div "Email" at bounding box center [372, 45] width 218 height 12
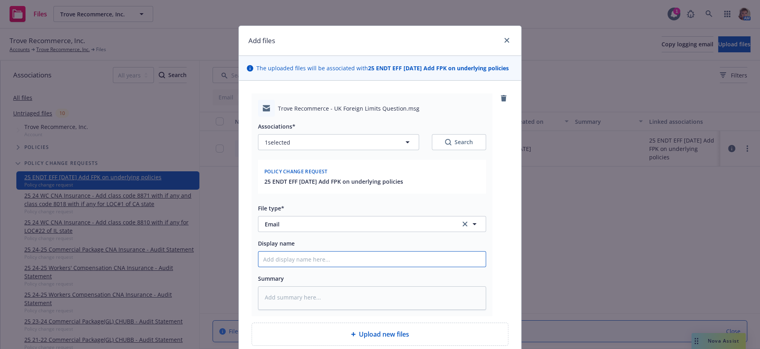
click at [288, 266] on input "Display name" at bounding box center [371, 258] width 227 height 15
type textarea "x"
type input "R"
type textarea "x"
type input "Re"
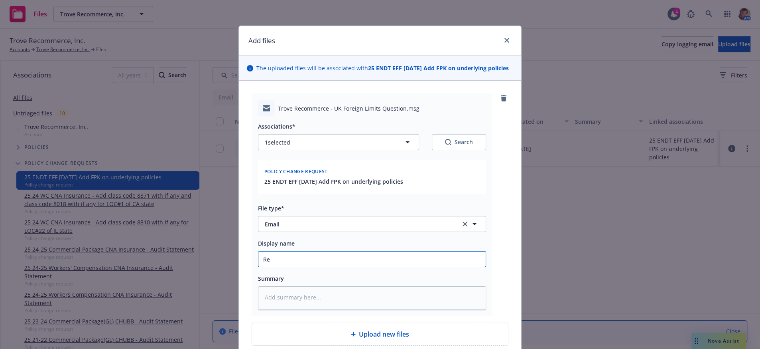
type textarea "x"
type input "Req"
type textarea "x"
type input "Requ"
type textarea "x"
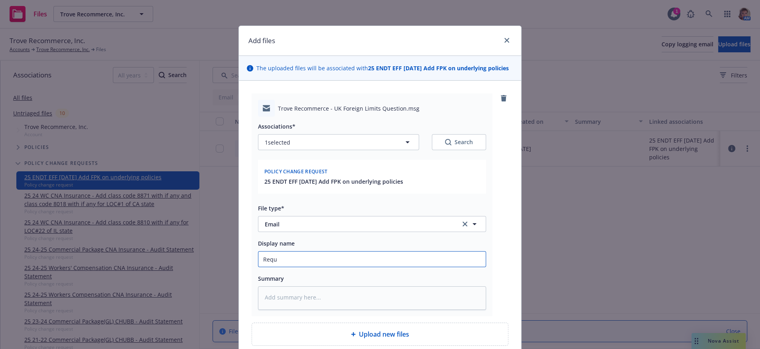
type input "Reque"
type textarea "x"
type input "Reques"
type textarea "x"
type input "Request"
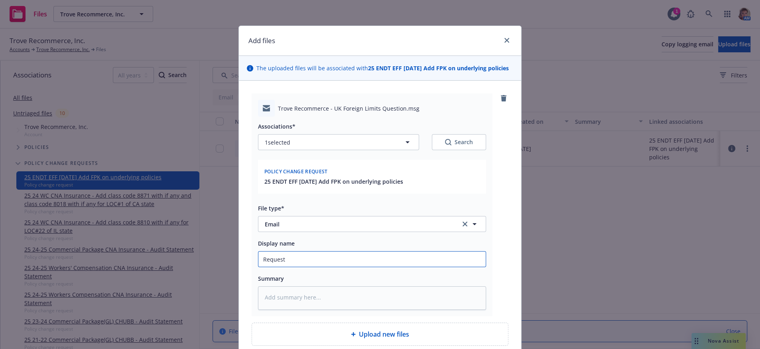
type textarea "x"
type input "Request"
type textarea "x"
type input "Request f"
type textarea "x"
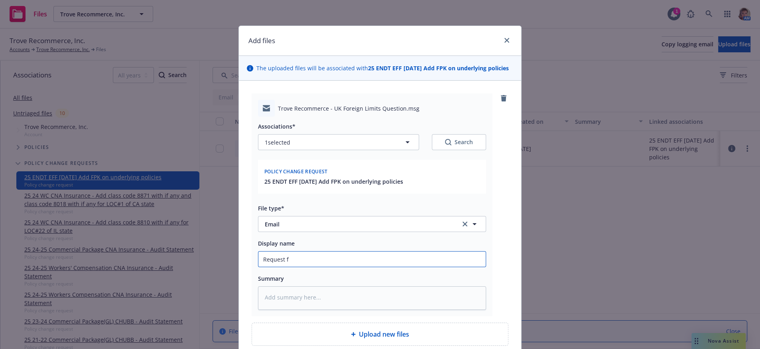
type input "Request fr"
type textarea "x"
type input "Request fro"
type textarea "x"
type input "Request from"
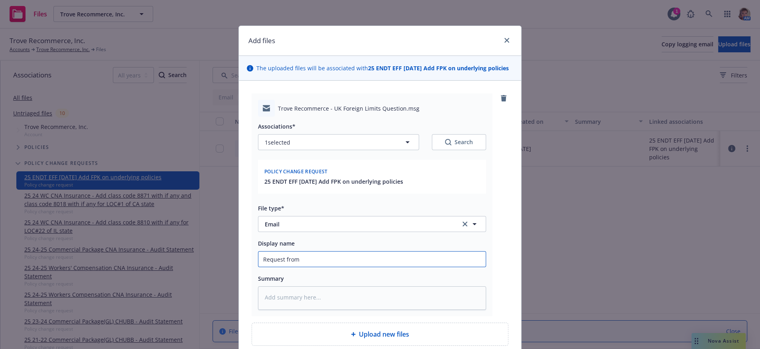
type textarea "x"
type input "Request from"
type textarea "x"
type input "Request from c"
type textarea "x"
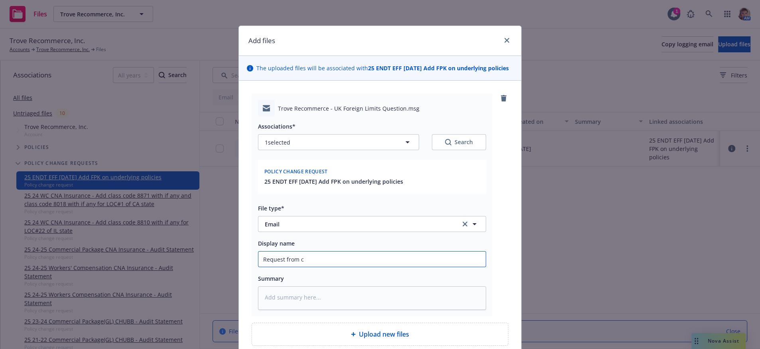
type input "Request from cl"
type textarea "x"
type input "Request from cli"
type textarea "x"
type input "Request from clie"
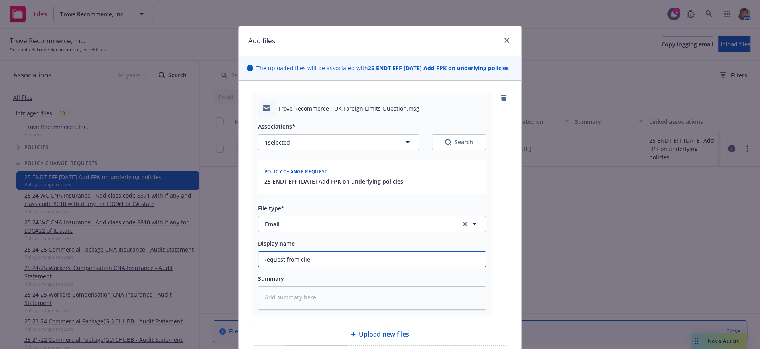
type textarea "x"
type input "Request from clien"
type textarea "x"
type input "Request from client"
type textarea "x"
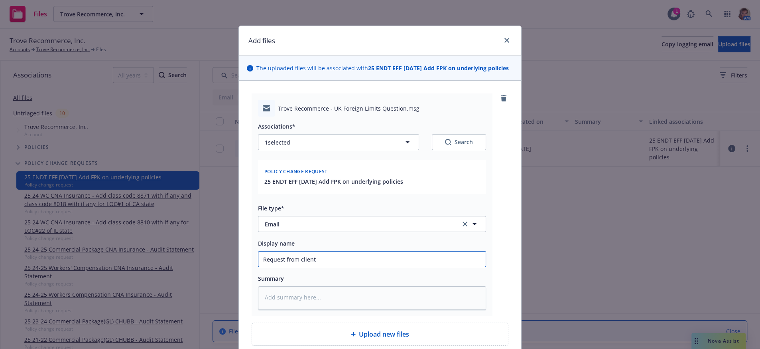
type input "Request from client"
type textarea "x"
type input "Request from client re"
type textarea "x"
type input "Request from client re"
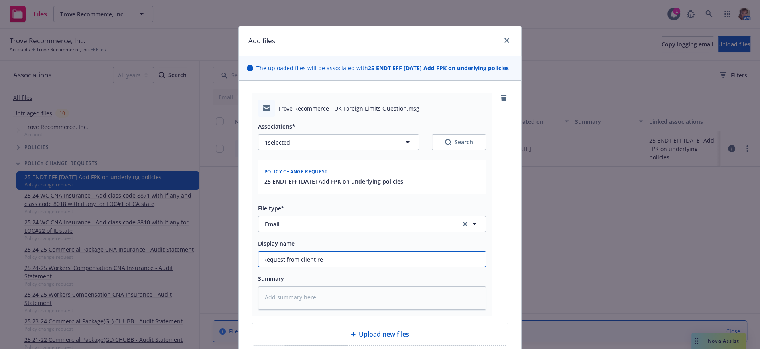
type textarea "x"
type input "Request from client re C"
type textarea "x"
type input "Request from client re CO"
type textarea "x"
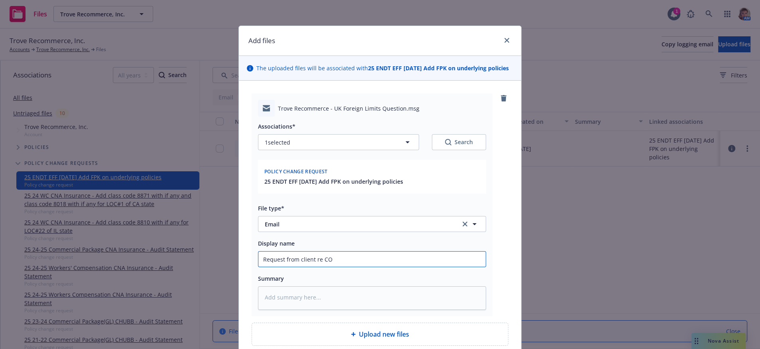
type input "Request from client re COI"
type textarea "x"
type input "Request from client re COI"
type textarea "x"
type input "Request from client re COI f"
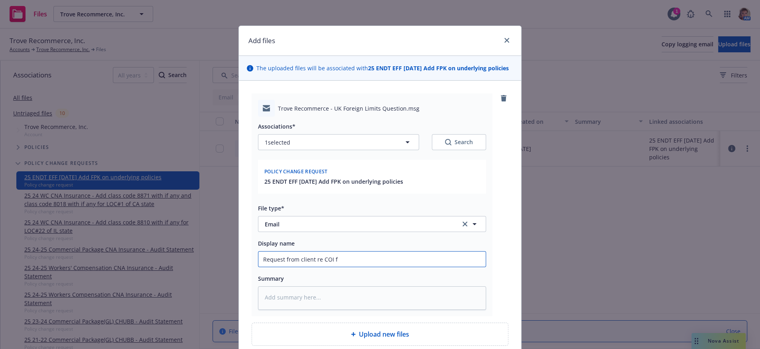
type textarea "x"
type input "Request from client re COI fo"
type textarea "x"
type input "Request from client re COI for"
type textarea "x"
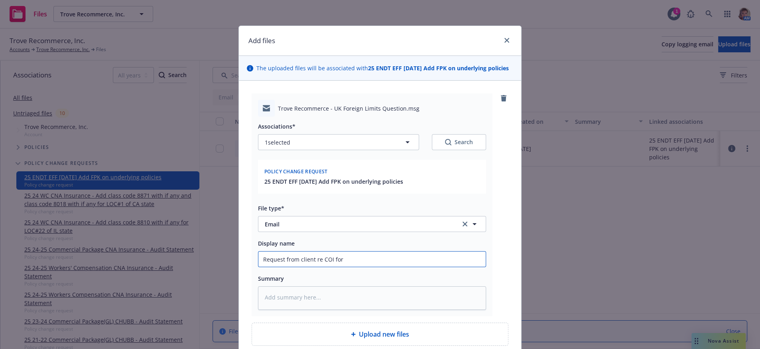
type input "Request from client re COI for"
type textarea "x"
type input "Request from client re COI for p"
type textarea "x"
type input "Request from client re COI for po"
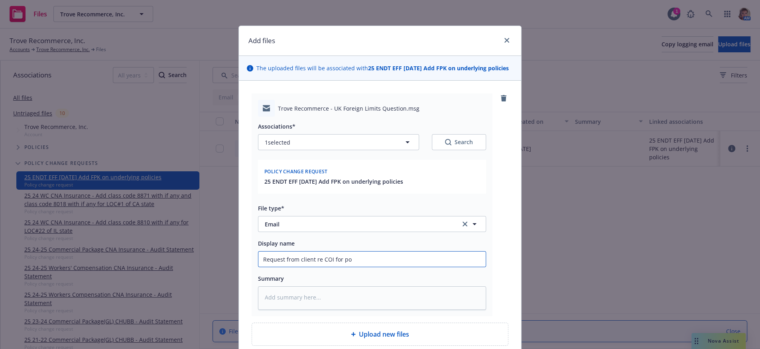
type textarea "x"
type input "Request from client re COI for pos"
type textarea "x"
type input "Request from client re COI for poss"
type textarea "x"
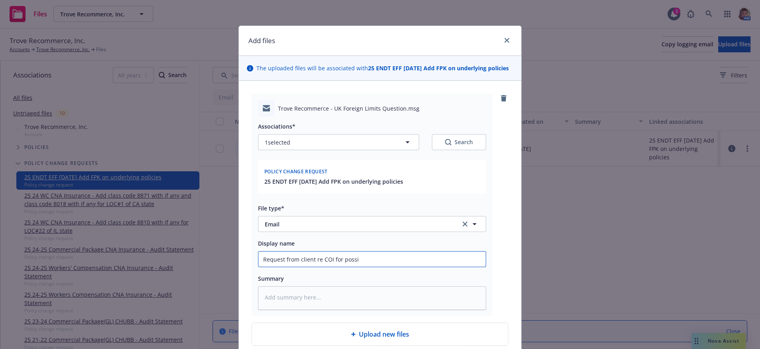
type input "Request from client re COI for possib"
type textarea "x"
type input "Request from client re COI for possibl"
type textarea "x"
type input "Request from client re COI for possible"
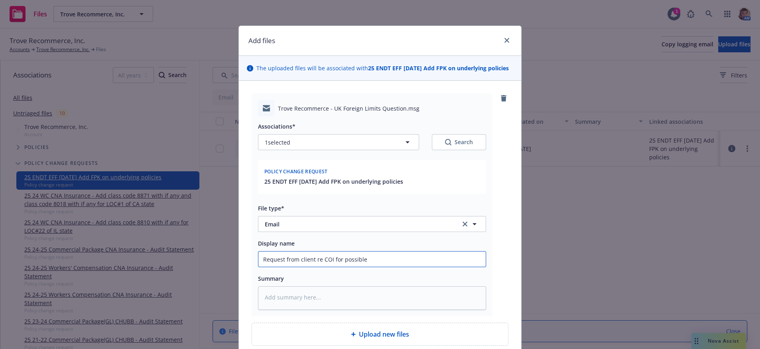
type textarea "x"
type input "Request from client re COI for possible"
type textarea "x"
type input "Request from client re COI for possible c"
type textarea "x"
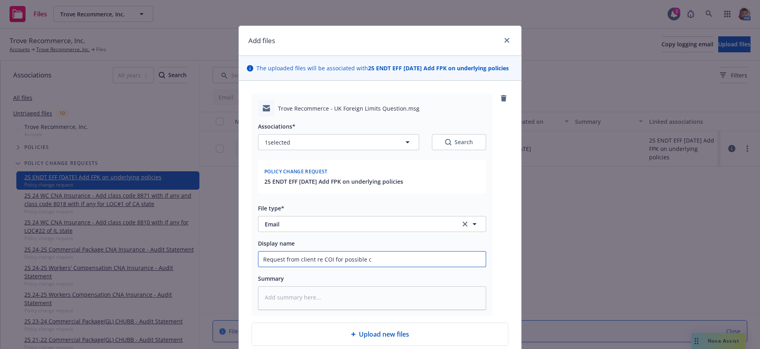
type input "Request from client re COI for possible cl"
type textarea "x"
type input "Request from client re COI for possible cli"
type textarea "x"
type input "Request from client re COI for possible clie"
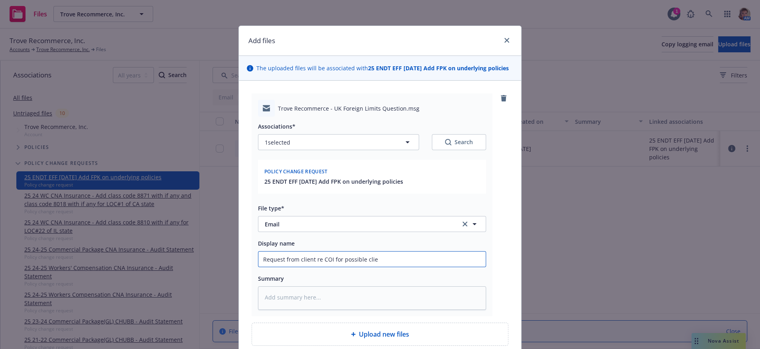
type textarea "x"
type input "Request from client re COI for possible clien"
type textarea "x"
type input "Request from client re COI for possible client"
type textarea "x"
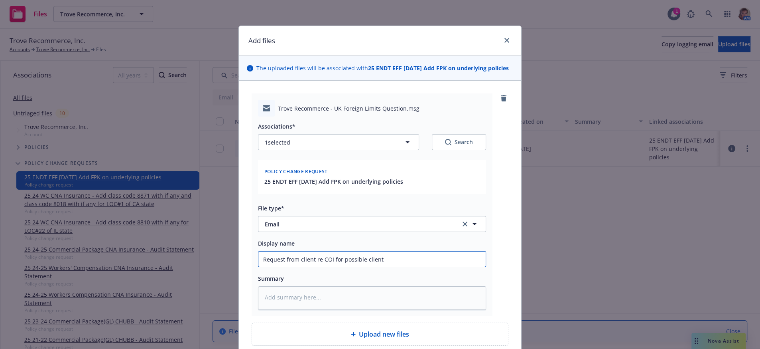
type input "Request from client re COI for possible client"
type textarea "x"
type input "Request from client re COI for possible client i"
type textarea "x"
type input "Request from client re COI for possible client in"
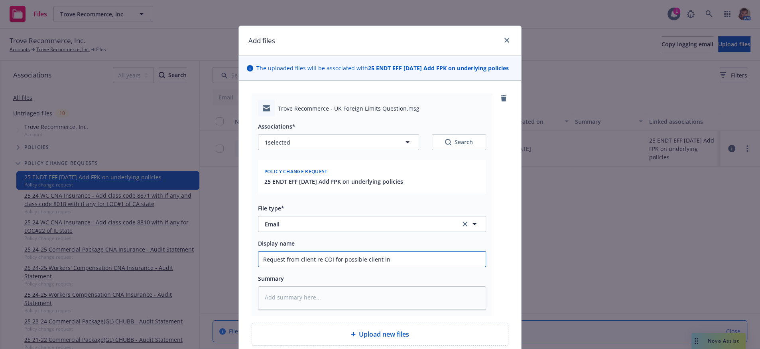
type textarea "x"
type input "Request from client re COI for possible client in"
type textarea "x"
type input "Request from client re COI for possible client in U"
type textarea "x"
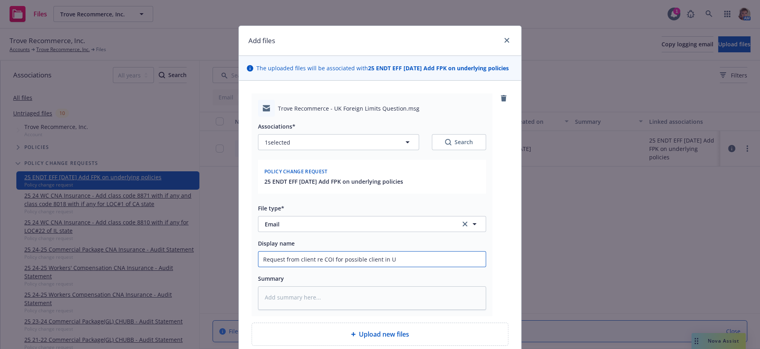
type input "Request from client re COI for possible client in UK"
type textarea "x"
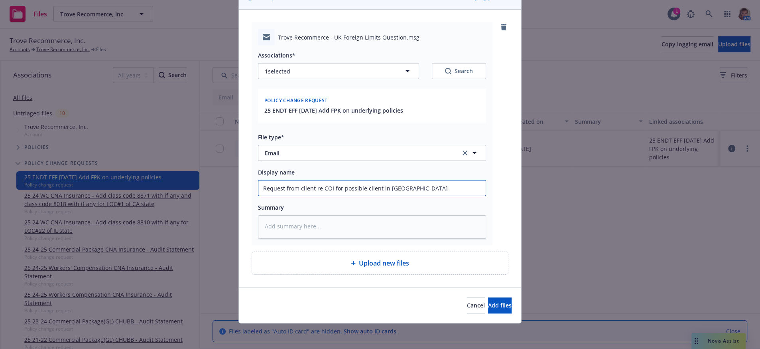
scroll to position [114, 0]
type input "Request from client re COI for possible client in UK"
type textarea "x"
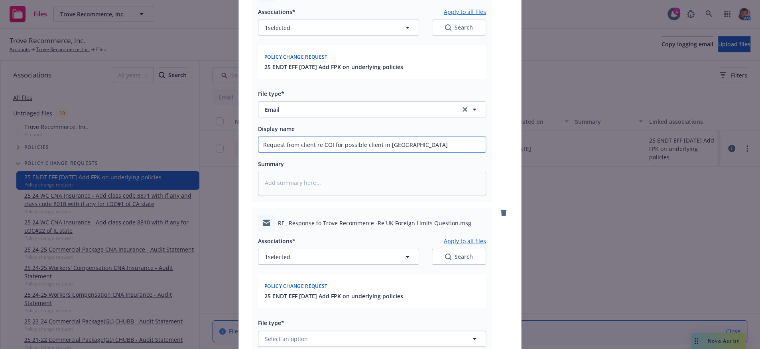
scroll to position [366, 0]
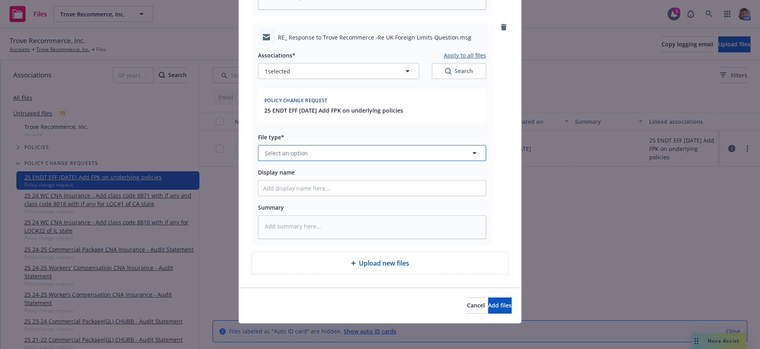
click at [318, 145] on button "Select an option" at bounding box center [372, 153] width 228 height 16
type input "e"
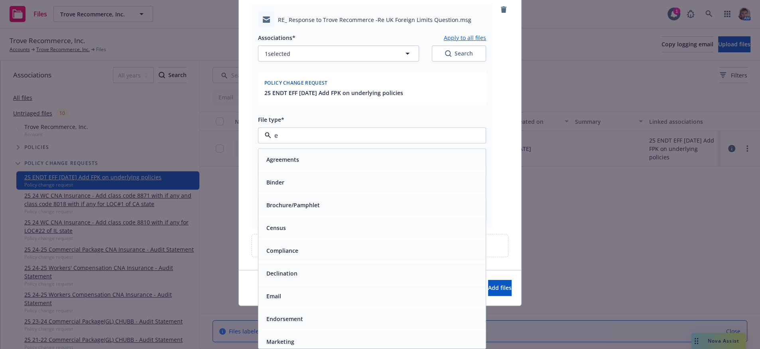
click at [321, 288] on div "Email" at bounding box center [371, 295] width 227 height 21
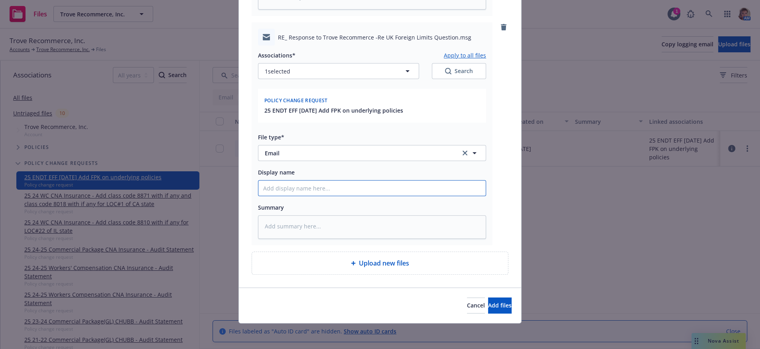
click at [320, 180] on input "Display name" at bounding box center [371, 187] width 227 height 15
type textarea "x"
type input "R"
type textarea "x"
type input "Re"
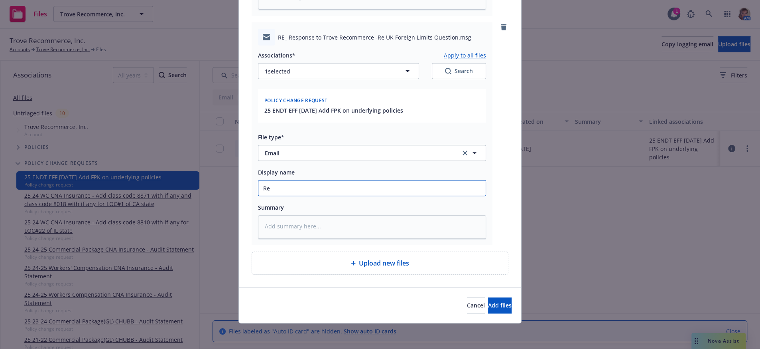
type textarea "x"
type input "Res"
type textarea "x"
type input "Resp"
type textarea "x"
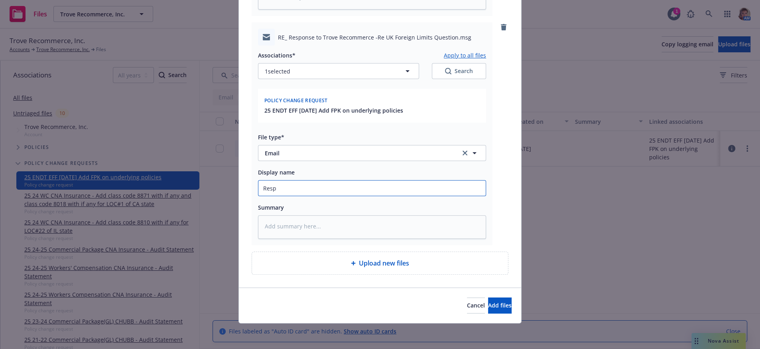
type input "Respo"
type textarea "x"
type input "Respon"
type textarea "x"
type input "Respons"
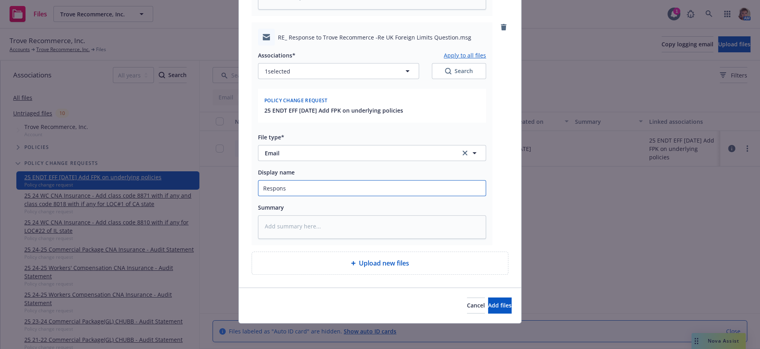
type textarea "x"
type input "Response"
type textarea "x"
type input "Response"
type textarea "x"
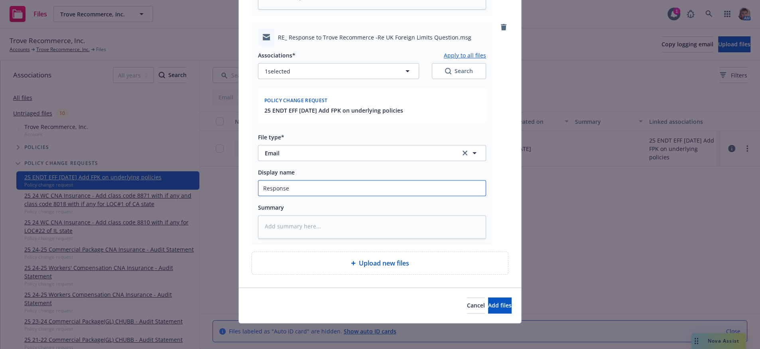
type input "Response t"
type textarea "x"
type input "Response to"
type textarea "x"
type input "Response to c"
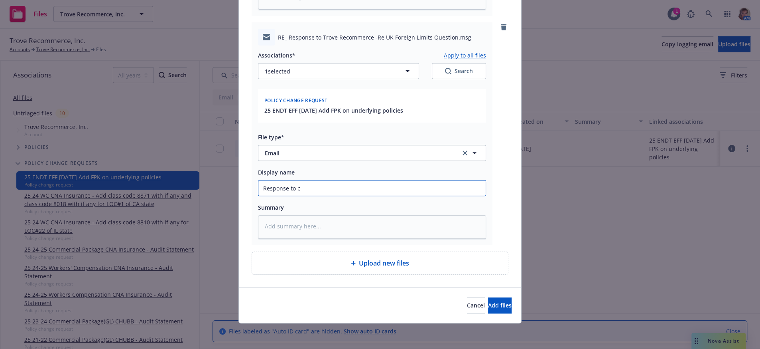
type textarea "x"
type input "Response to cl"
type textarea "x"
type input "Response to cli"
type textarea "x"
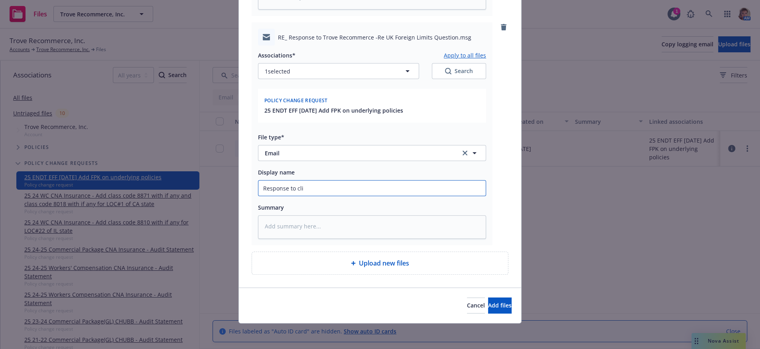
type input "Response to clie"
type textarea "x"
type input "Response to clien"
type textarea "x"
type input "Response to client"
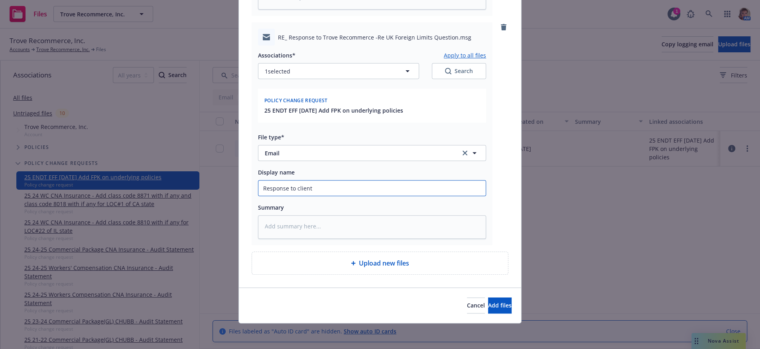
type textarea "x"
type input "Response to client"
type textarea "x"
type input "Response to client r"
type textarea "x"
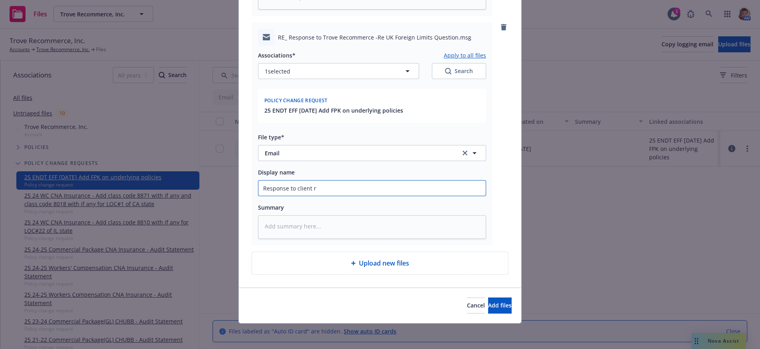
type input "Response to client re"
type textarea "x"
type input "Response to client re"
type textarea "x"
type input "Response to client re U"
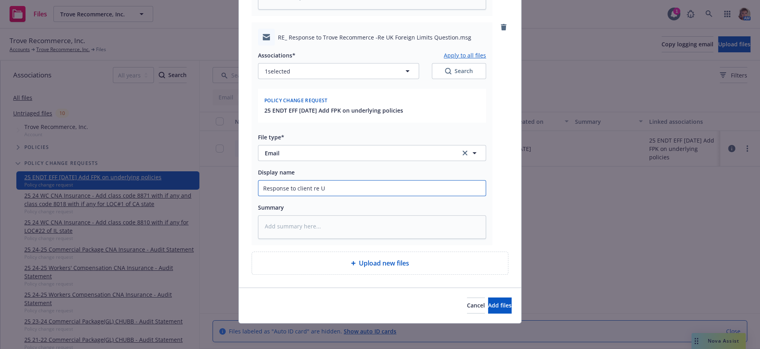
type textarea "x"
type input "Response to client re UK"
type textarea "x"
type input "Response to client re UK"
type textarea "x"
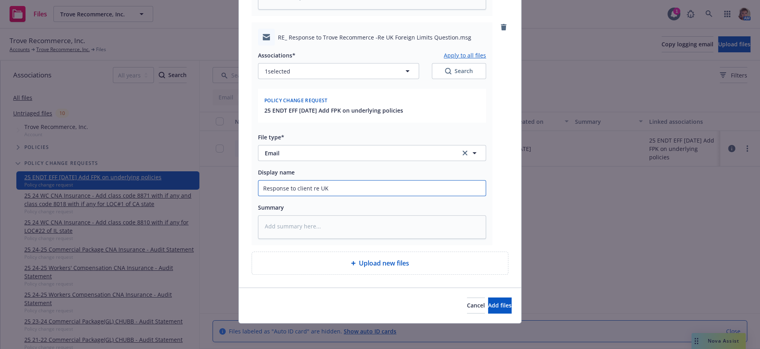
type input "Response to client re UK c"
type textarea "x"
type input "Response to client re UK cl"
type textarea "x"
type input "Response to client re UK cli"
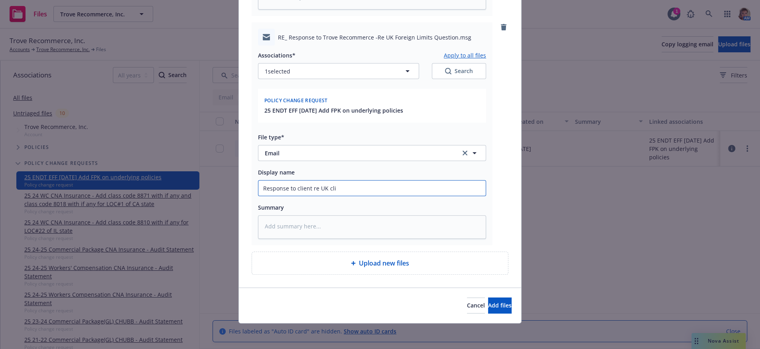
type textarea "x"
type input "Response to client re UK clie"
type textarea "x"
type input "Response to client re UK clien"
type textarea "x"
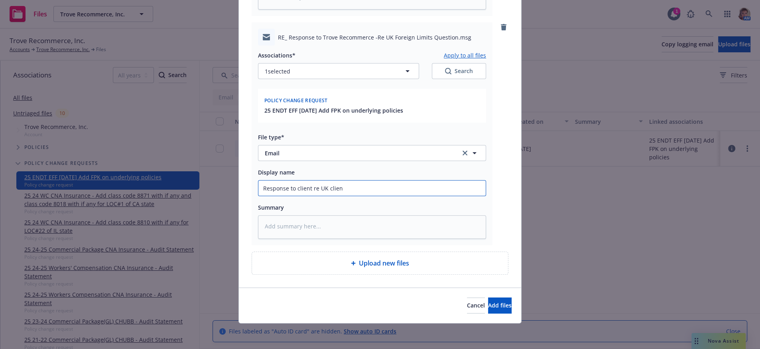
type input "Response to client re UK client"
type textarea "x"
type input "Response to client re UK client"
type textarea "x"
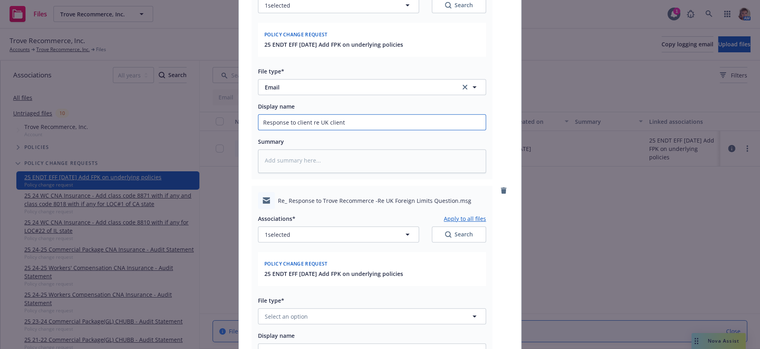
scroll to position [617, 0]
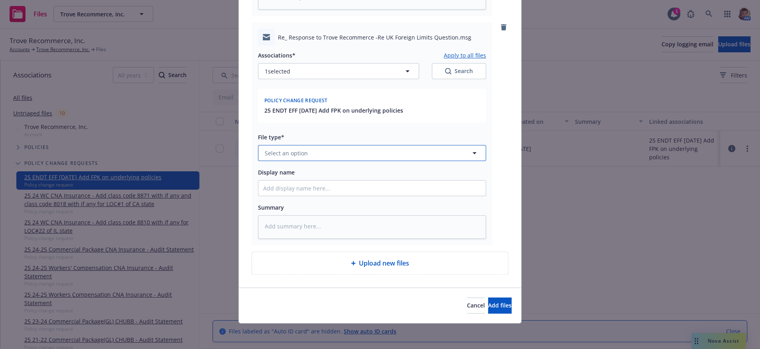
click at [280, 149] on span "Select an option" at bounding box center [286, 153] width 43 height 8
type input "em C"
type textarea "x"
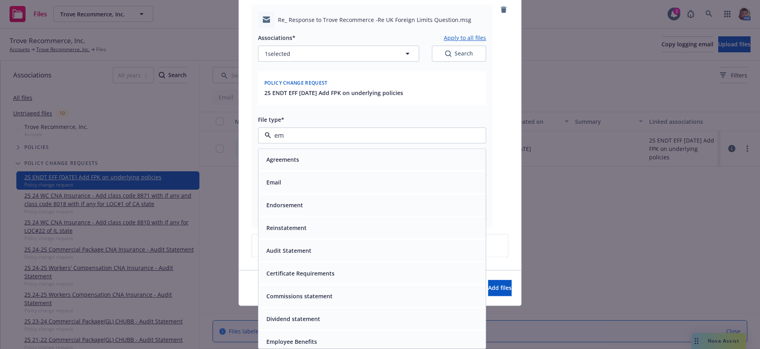
type input "em"
click at [488, 280] on button "Add files" at bounding box center [500, 288] width 24 height 16
click at [331, 174] on div "Email" at bounding box center [371, 182] width 227 height 21
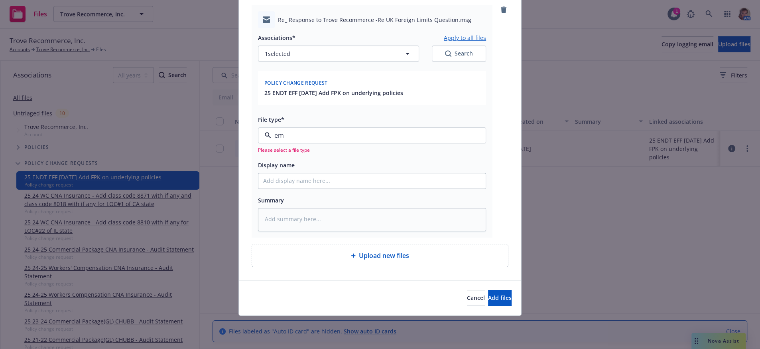
type textarea "x"
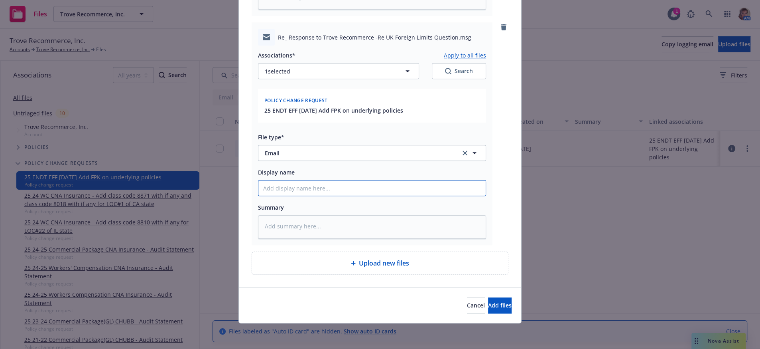
click at [315, 180] on input "Display name" at bounding box center [371, 187] width 227 height 15
type input "C"
type textarea "x"
type input "Cl"
type textarea "x"
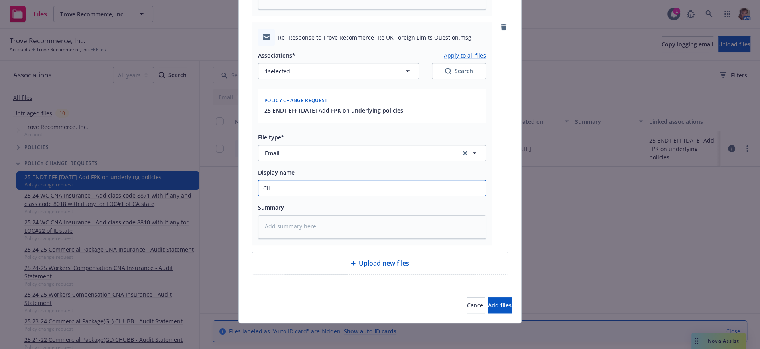
type input "Clie"
type textarea "x"
type input "Clien"
type textarea "x"
type input "Client"
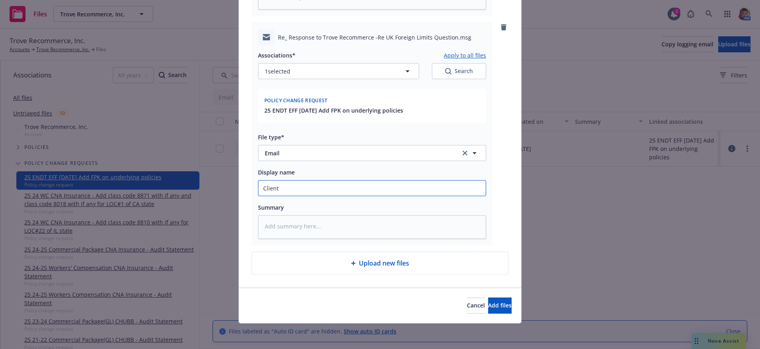
type textarea "x"
type input "Client"
type textarea "x"
type input "Client h"
type textarea "x"
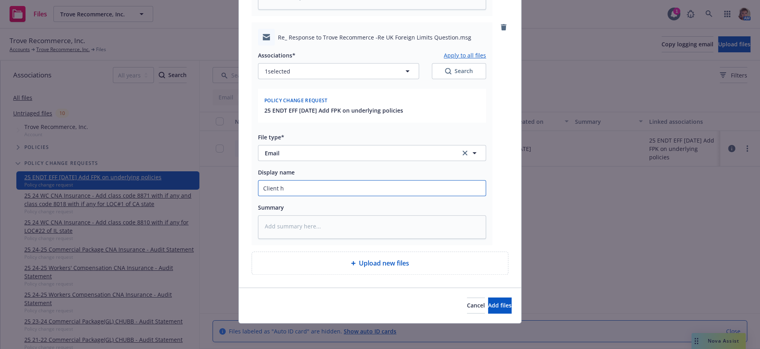
type input "Client ha"
type textarea "x"
type input "Client has"
type textarea "x"
type input "Client has"
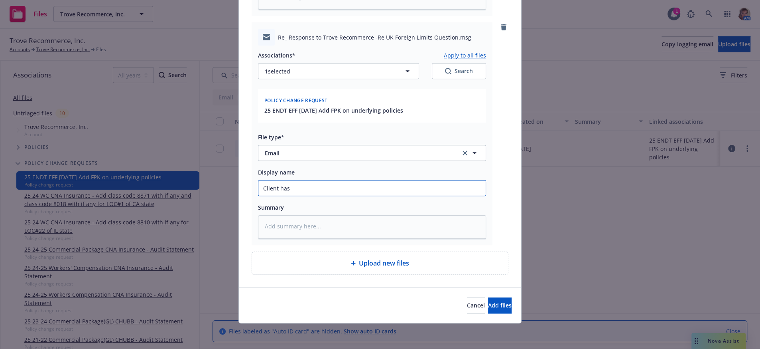
type textarea "x"
type input "Client has a"
type textarea "x"
type input "Client has ad"
type textarea "x"
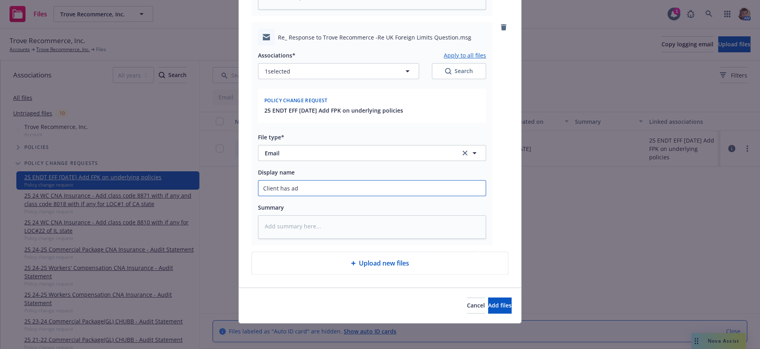
type input "Client has adv"
type textarea "x"
type input "Client has advi"
type textarea "x"
click at [488, 311] on button "Add files" at bounding box center [500, 305] width 24 height 16
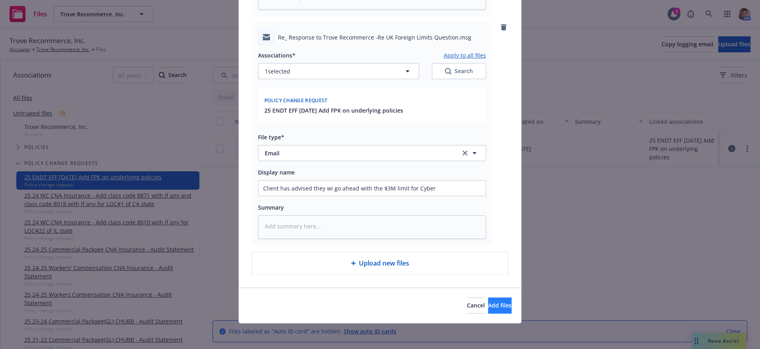
scroll to position [584, 0]
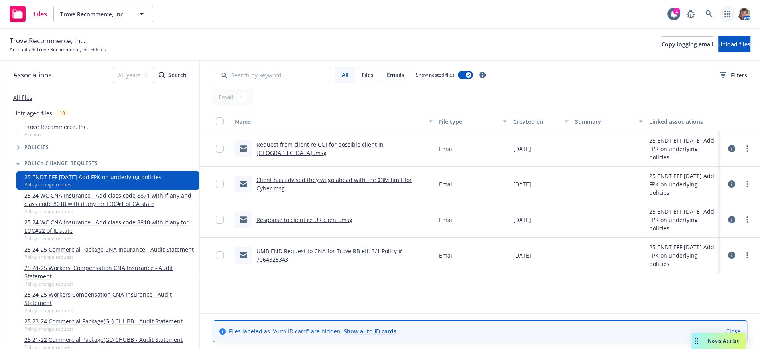
drag, startPoint x: 722, startPoint y: 10, endPoint x: 728, endPoint y: 10, distance: 5.2
click at [728, 10] on link "button" at bounding box center [728, 14] width 16 height 16
